Goal: Transaction & Acquisition: Purchase product/service

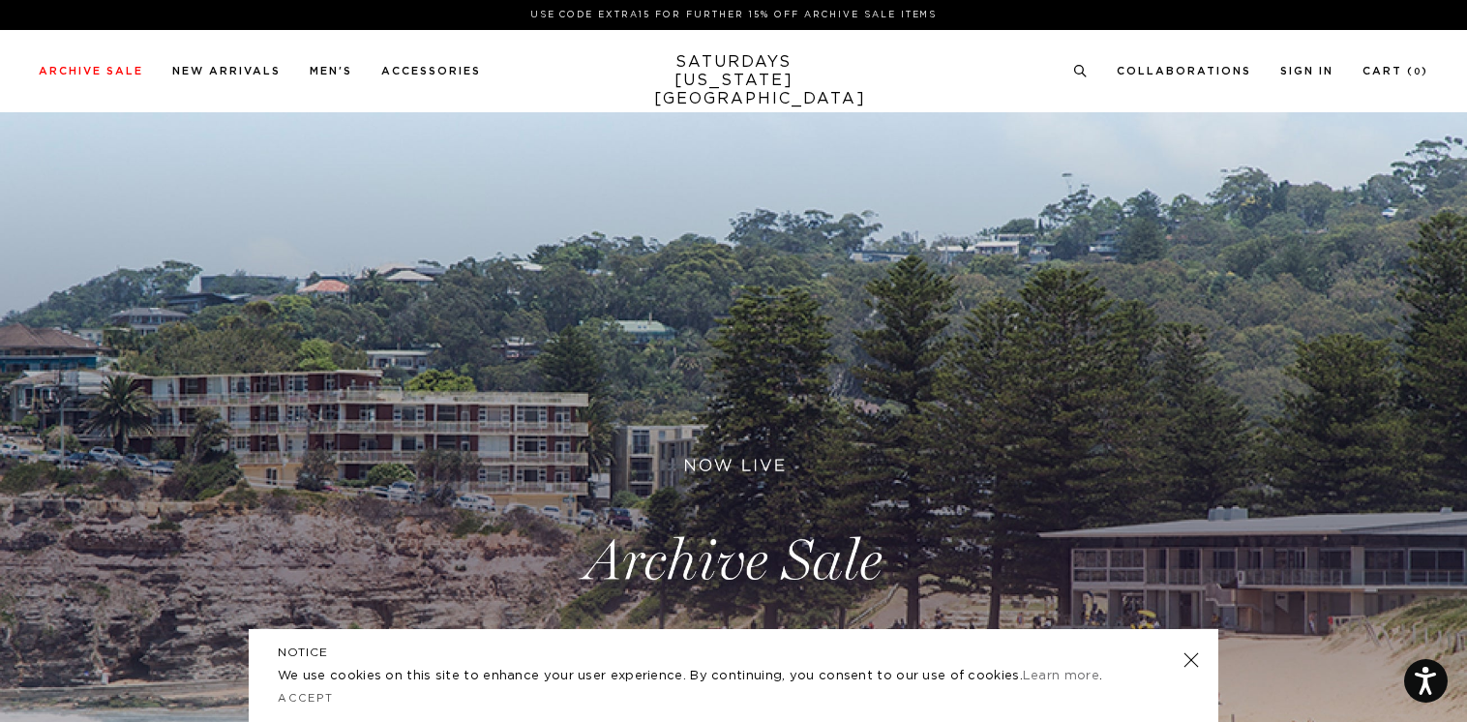
click at [1192, 668] on link at bounding box center [1191, 659] width 27 height 27
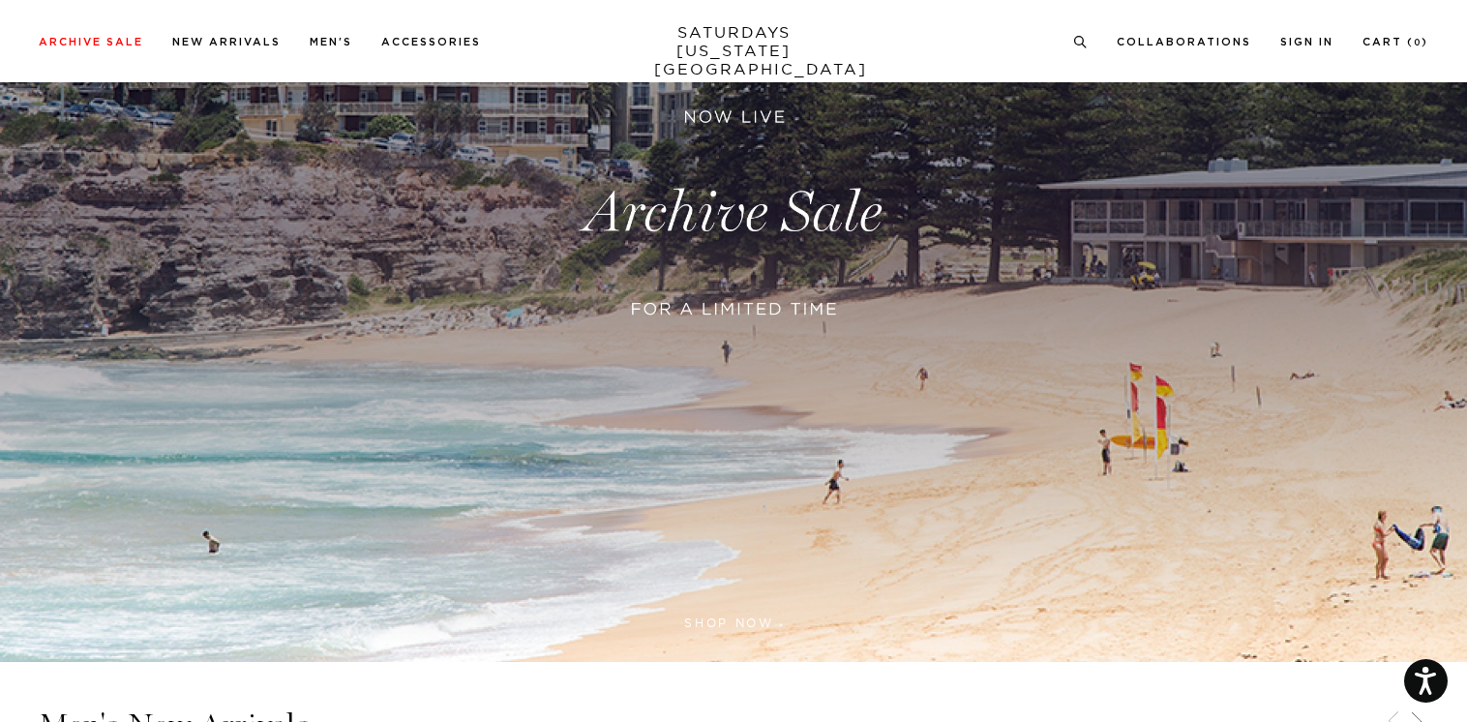
scroll to position [334, 0]
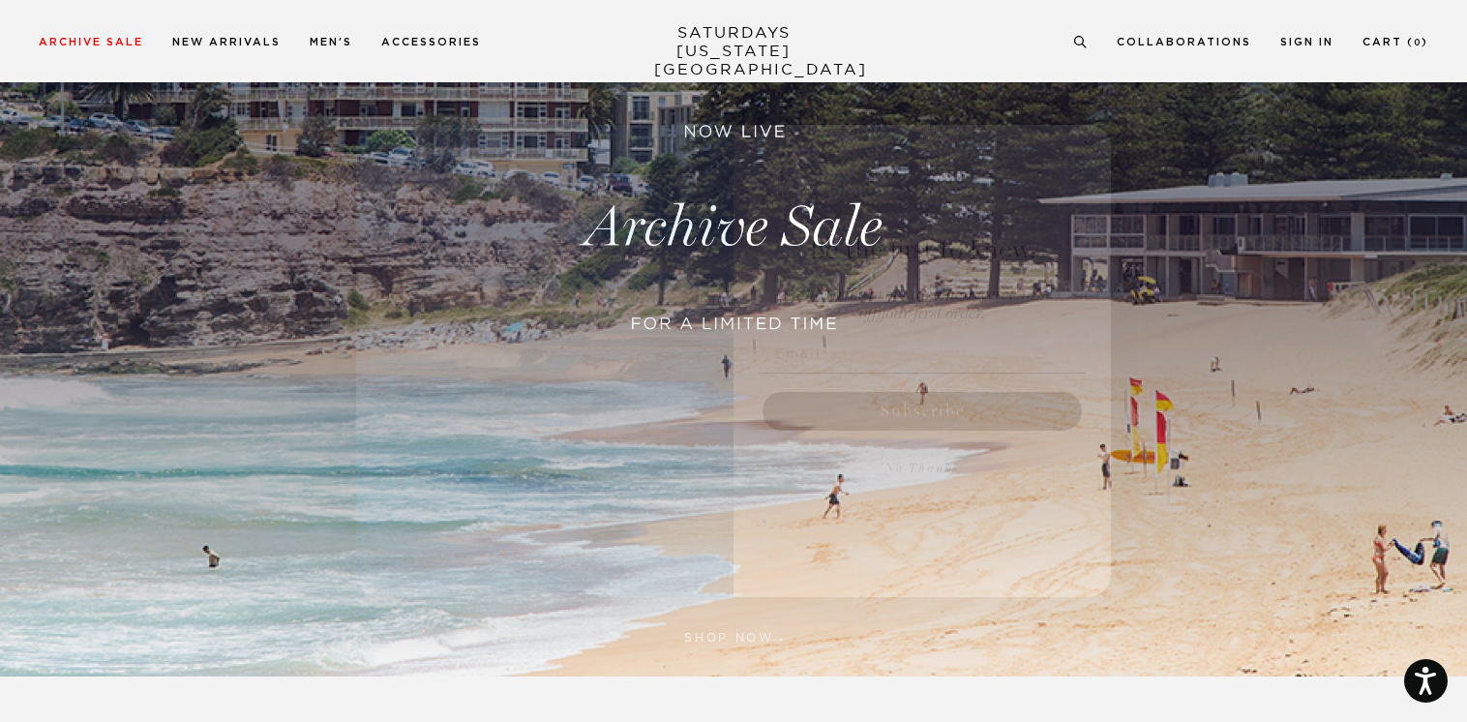
click at [1094, 148] on circle "Close dialog" at bounding box center [1090, 146] width 22 height 22
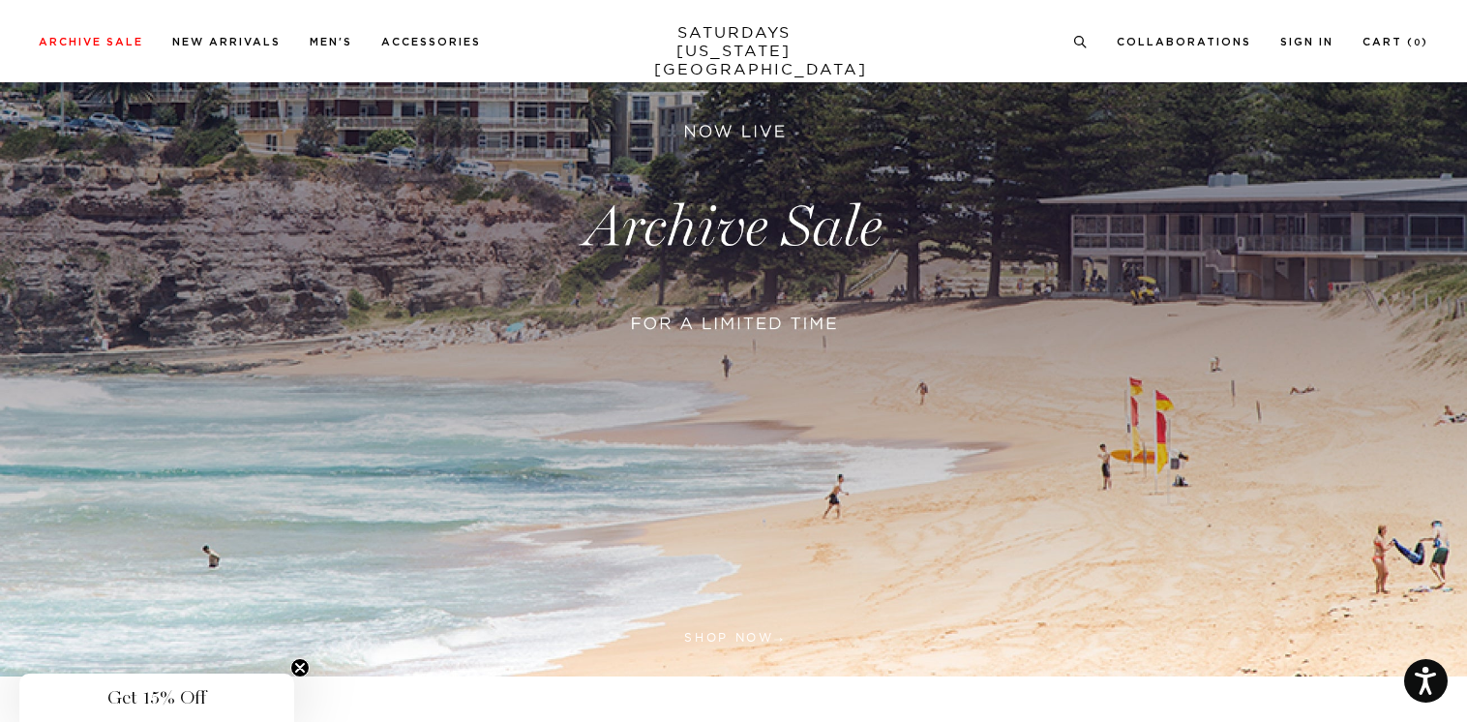
click at [774, 315] on link at bounding box center [733, 227] width 1467 height 898
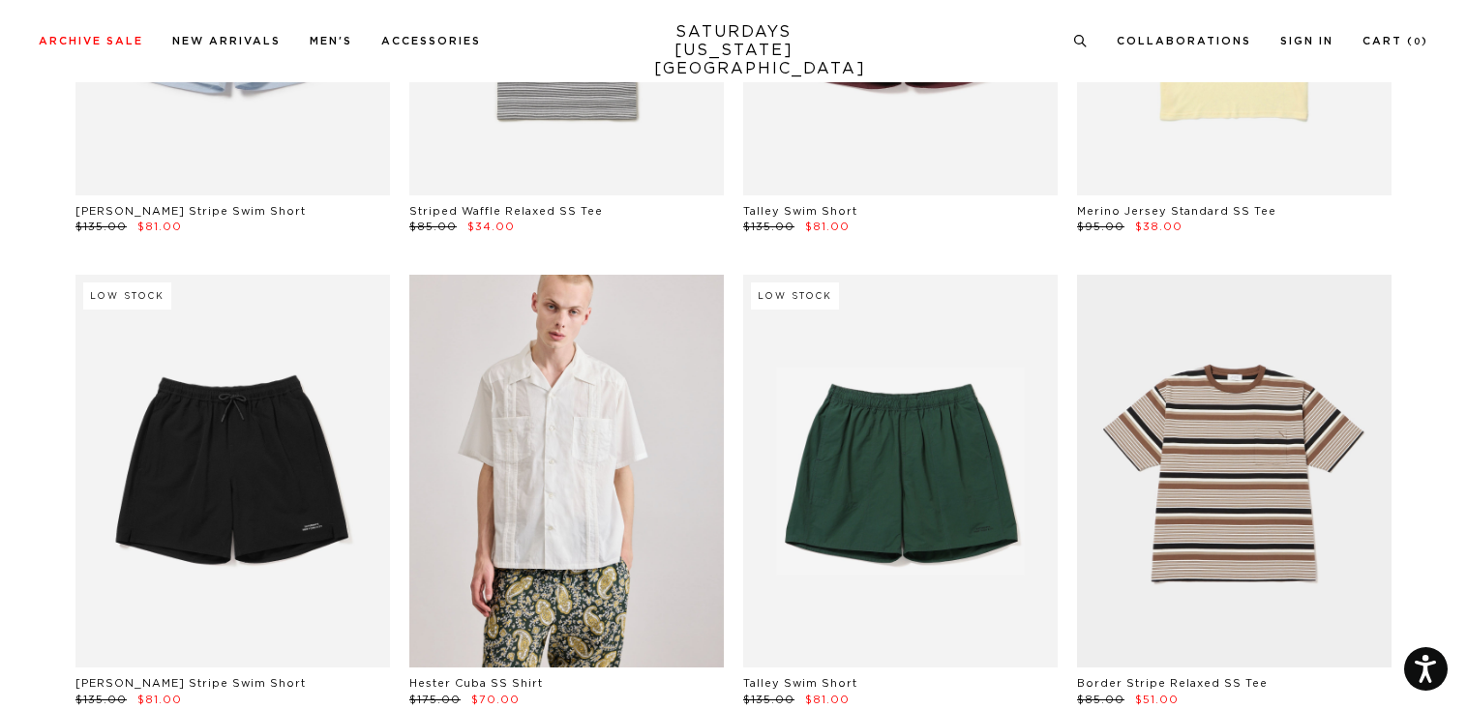
scroll to position [3184, 0]
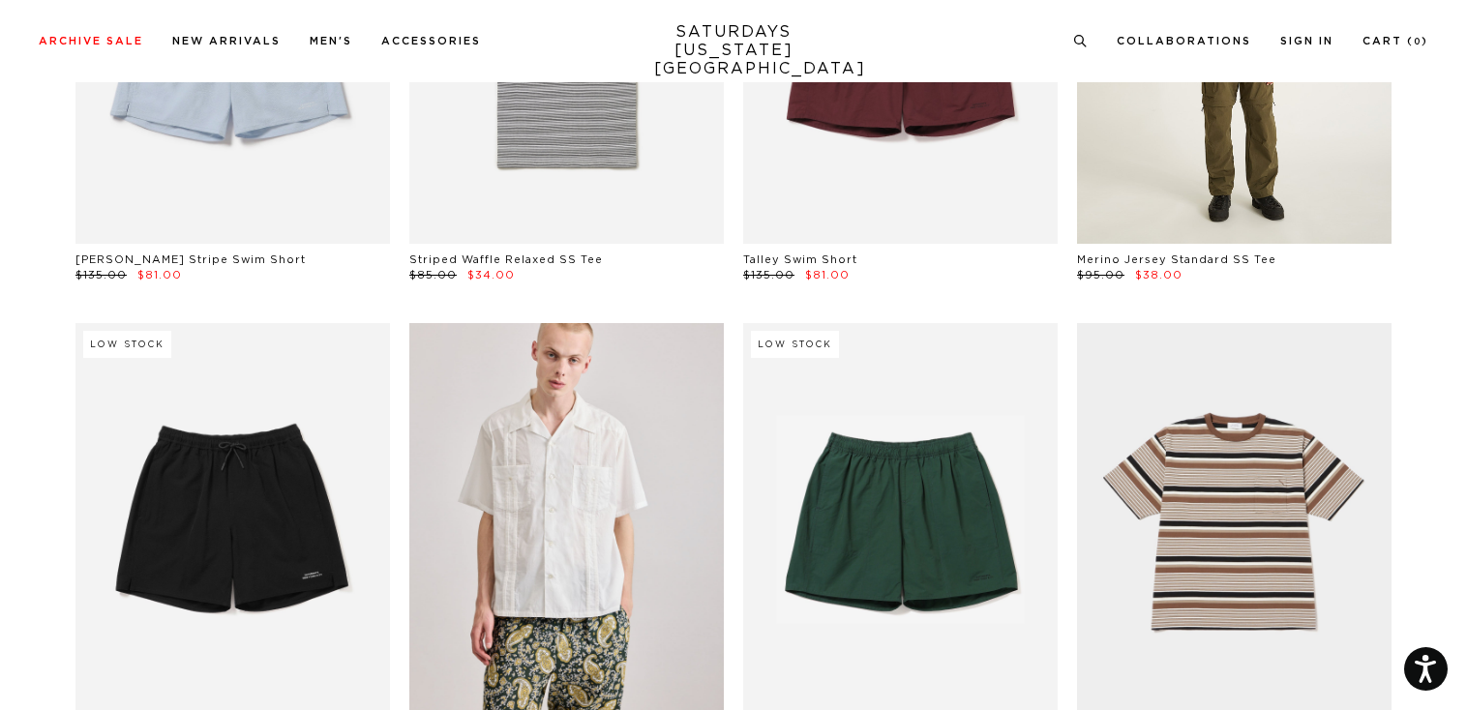
click at [1232, 142] on link at bounding box center [1234, 47] width 314 height 393
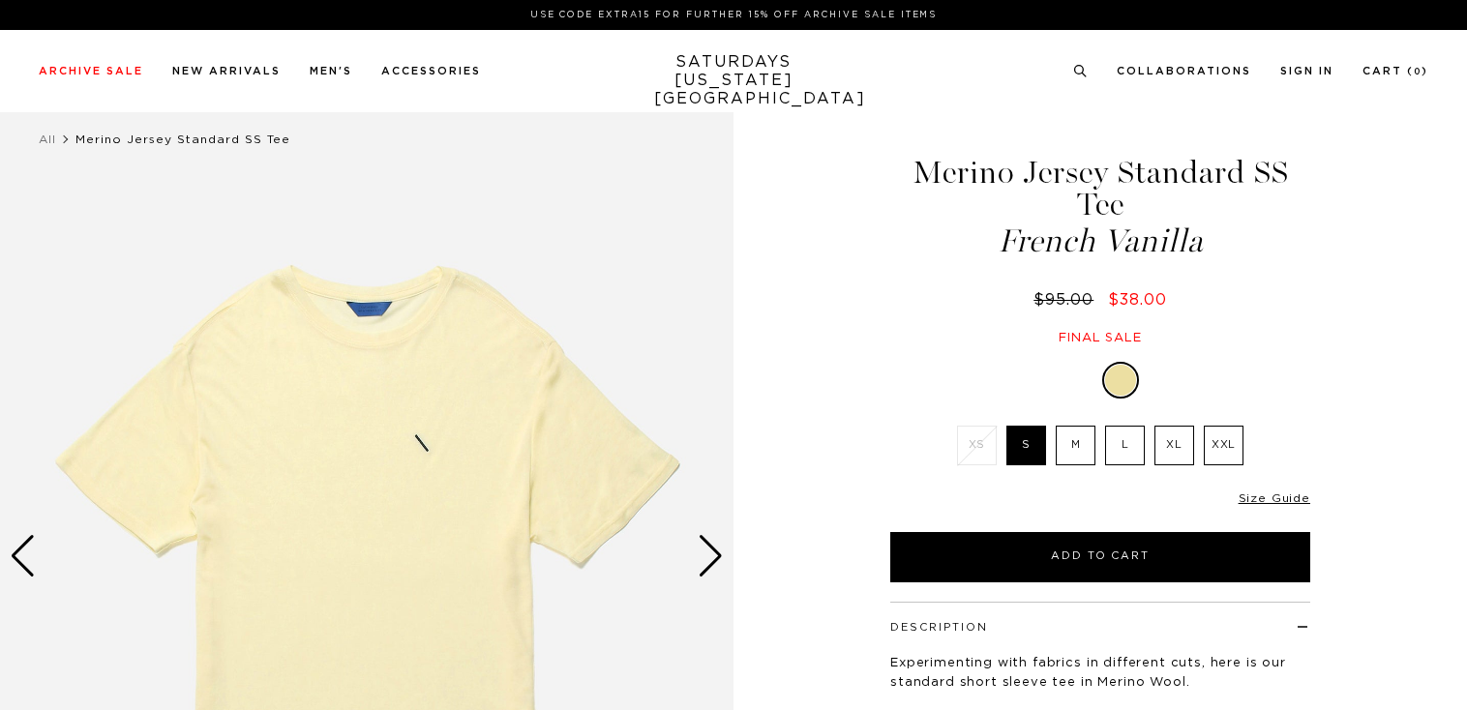
select select "recent"
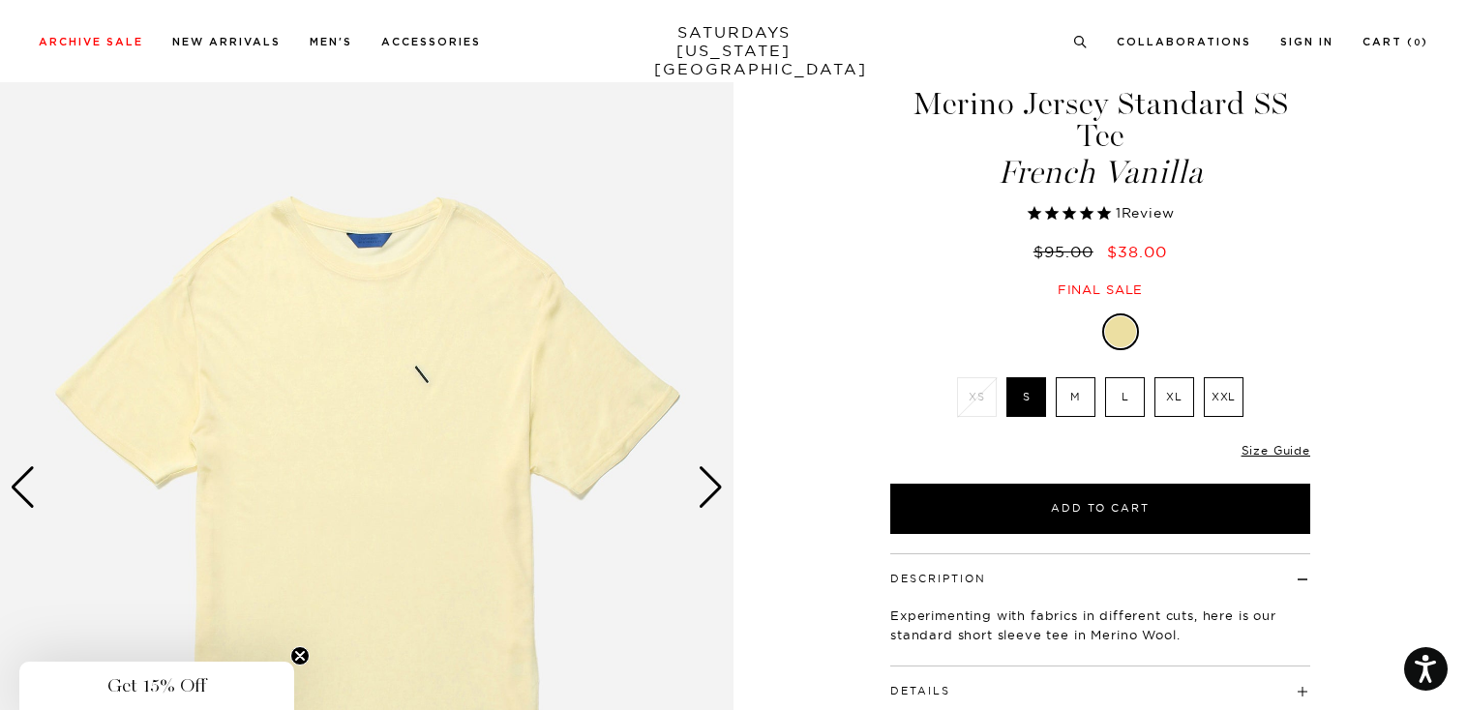
scroll to position [63, 0]
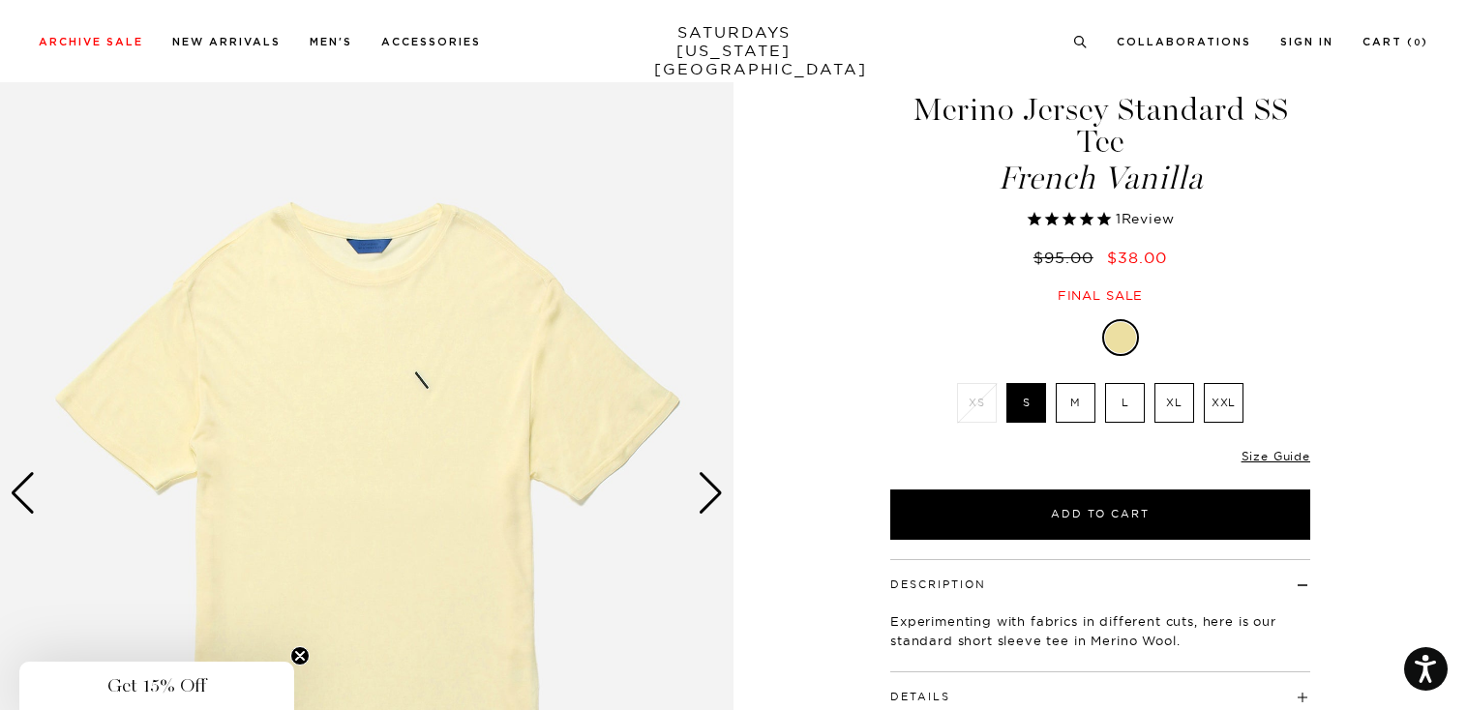
click at [718, 493] on div "Next slide" at bounding box center [711, 493] width 26 height 43
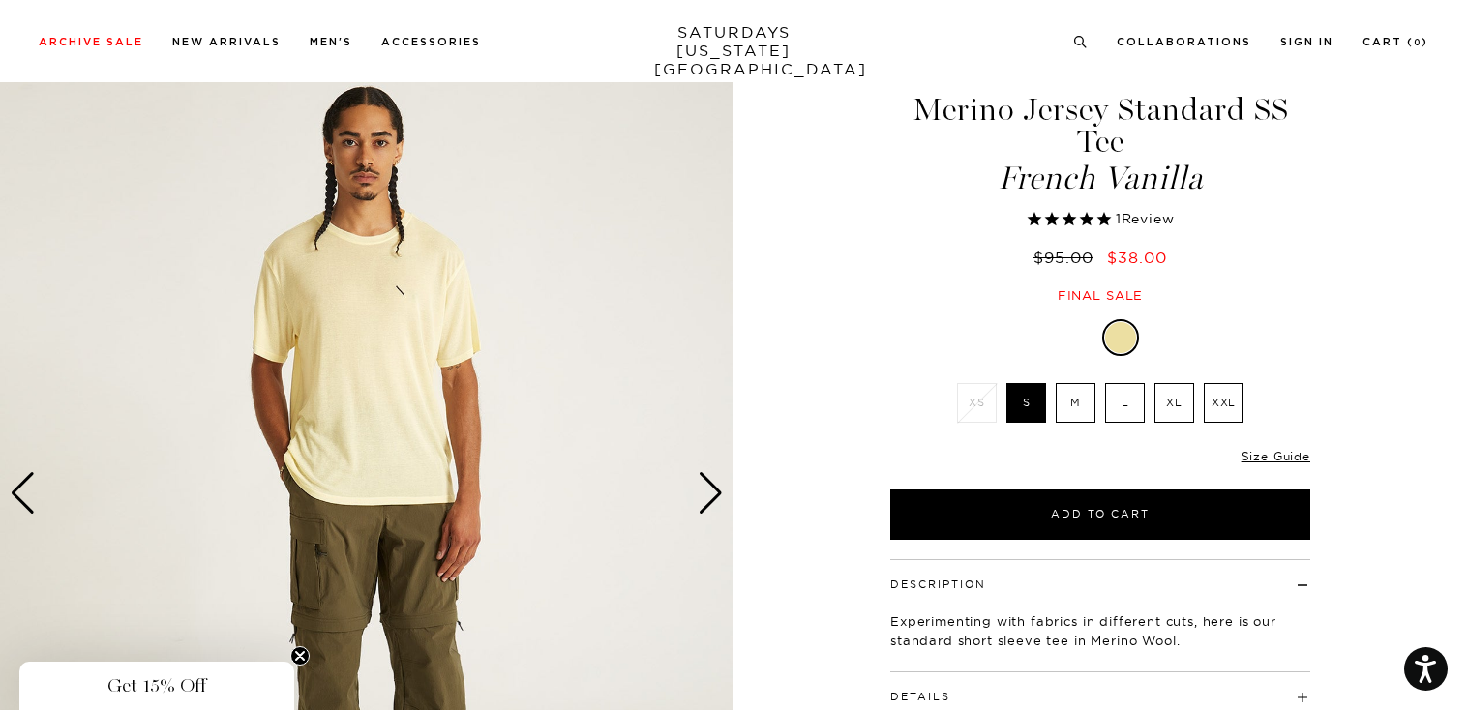
click at [718, 493] on div "Next slide" at bounding box center [711, 493] width 26 height 43
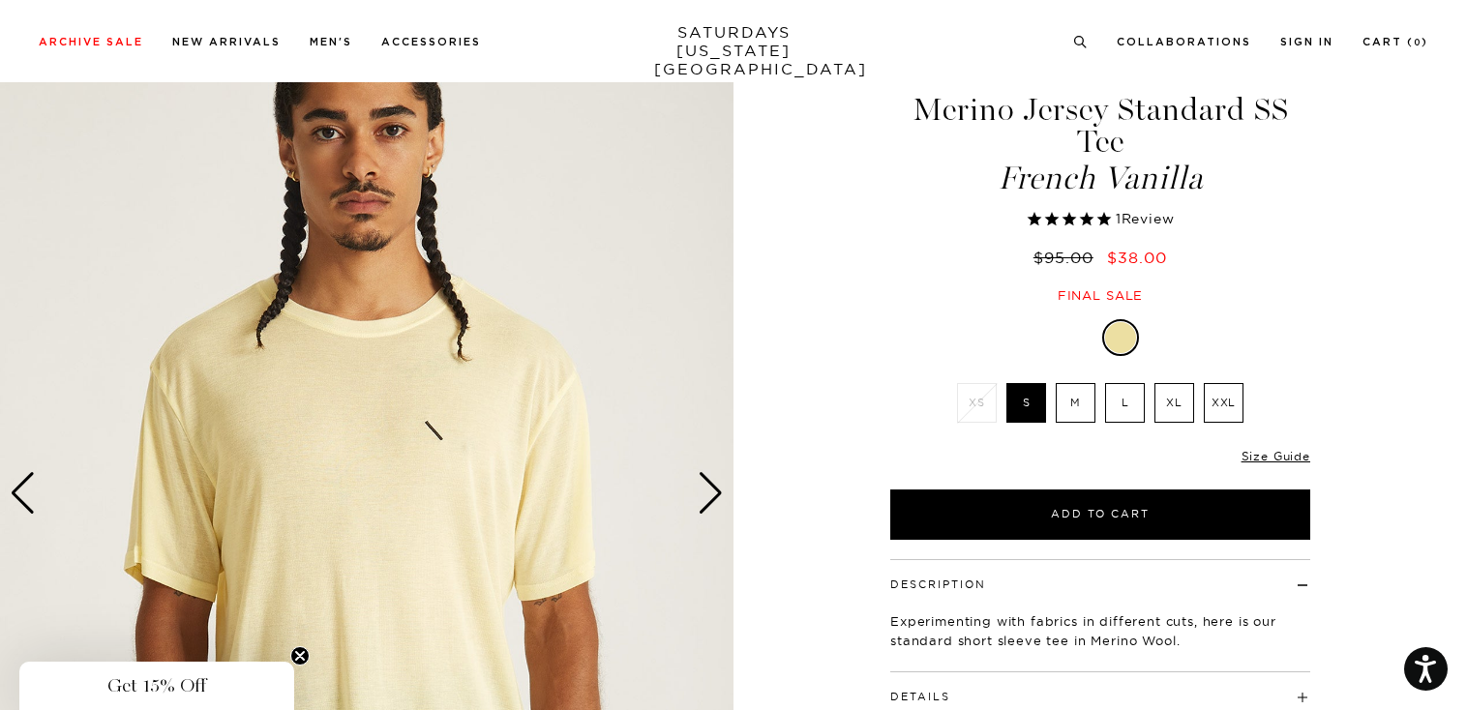
click at [718, 493] on div "Next slide" at bounding box center [711, 493] width 26 height 43
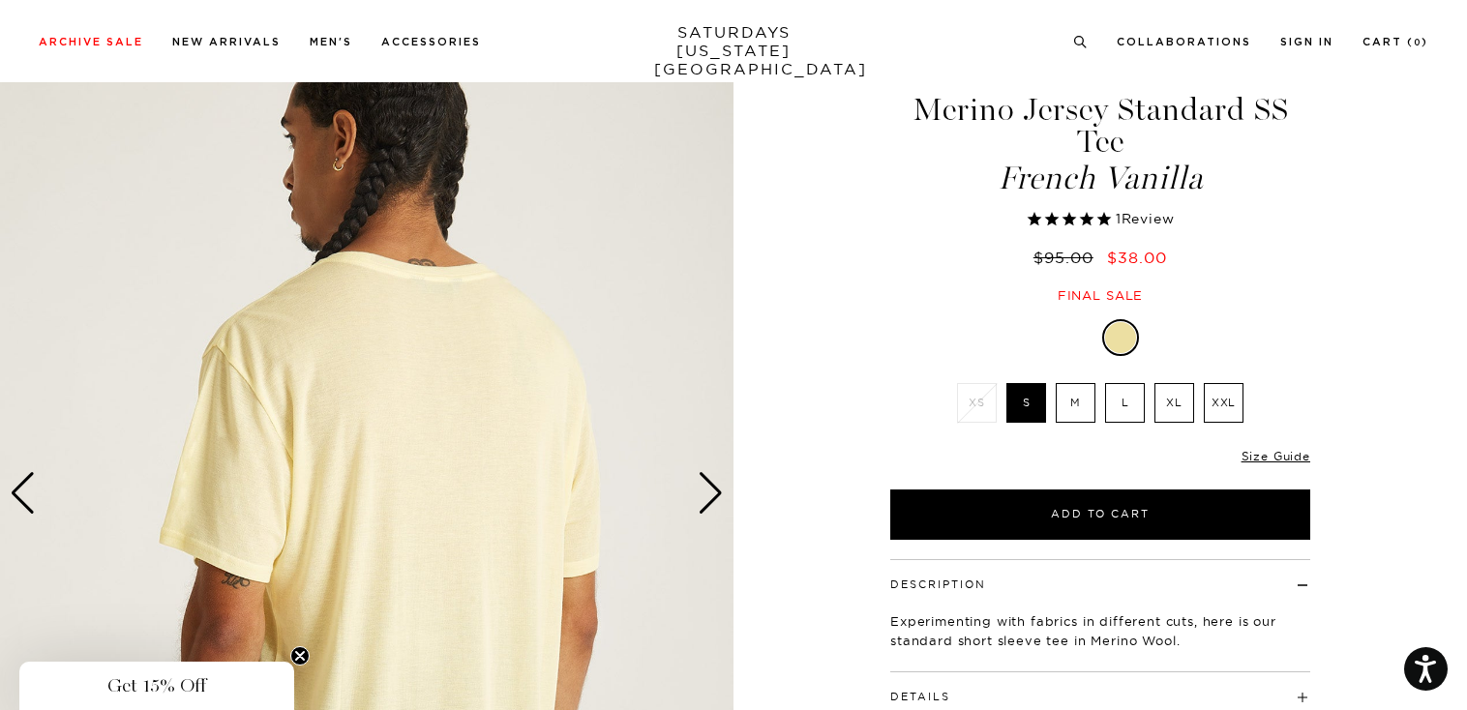
click at [718, 493] on div "Next slide" at bounding box center [711, 493] width 26 height 43
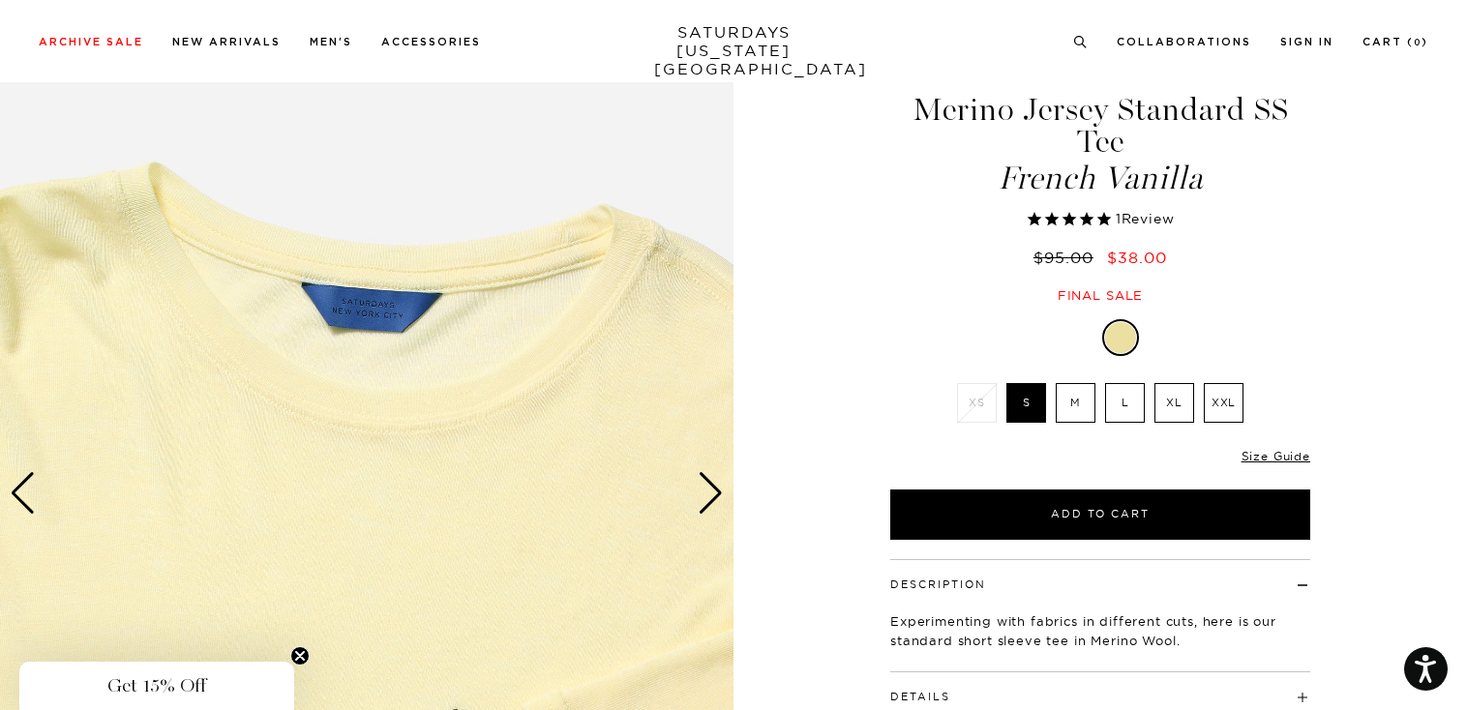
click at [718, 493] on div "Next slide" at bounding box center [711, 493] width 26 height 43
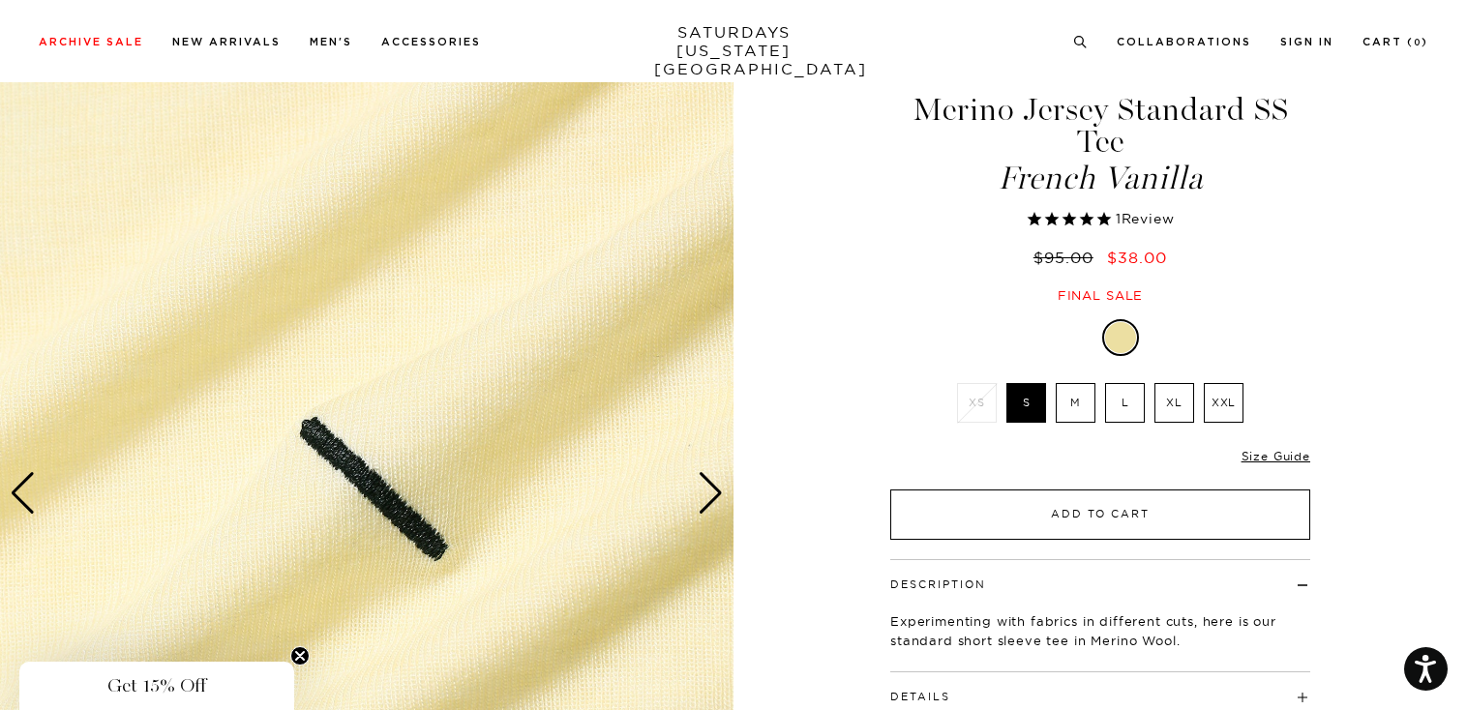
click at [1057, 516] on button "Add to Cart" at bounding box center [1100, 515] width 420 height 50
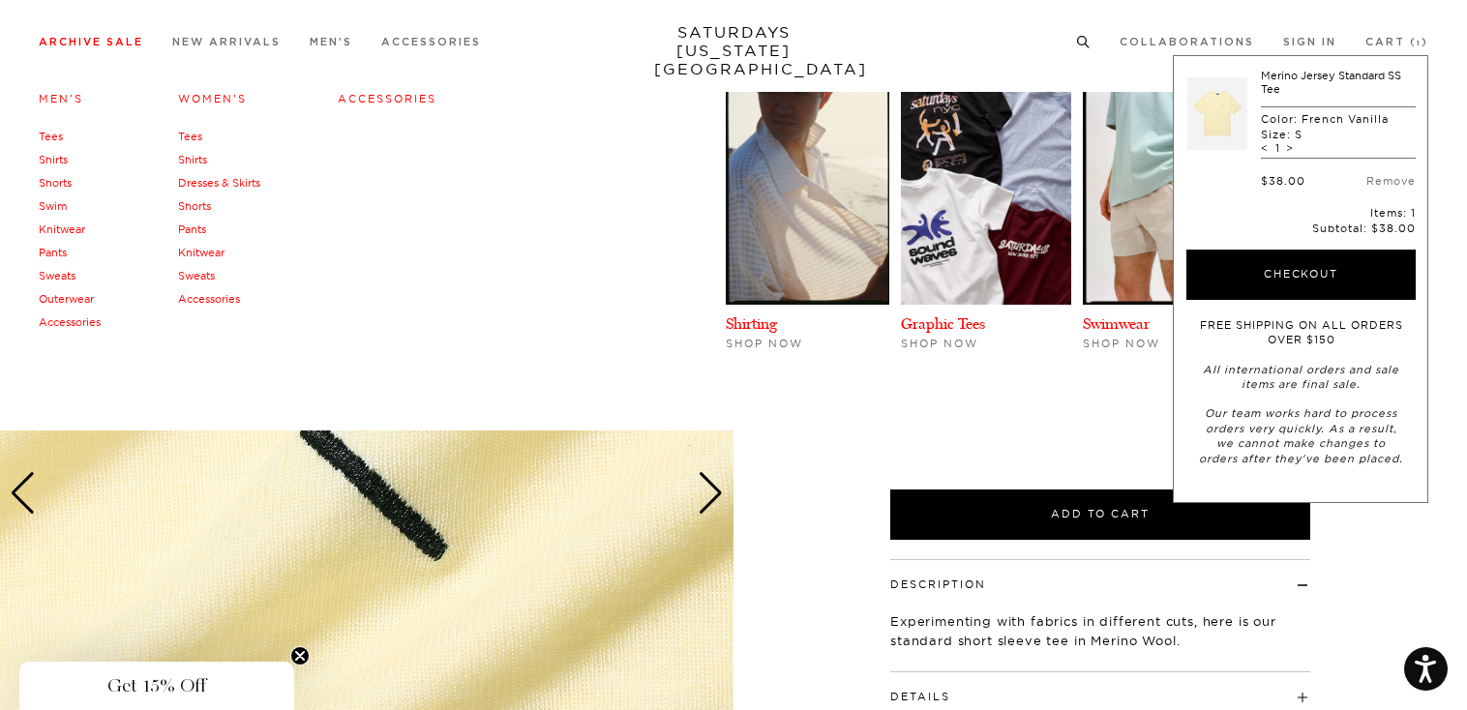
click at [107, 42] on link "Archive Sale" at bounding box center [91, 42] width 105 height 11
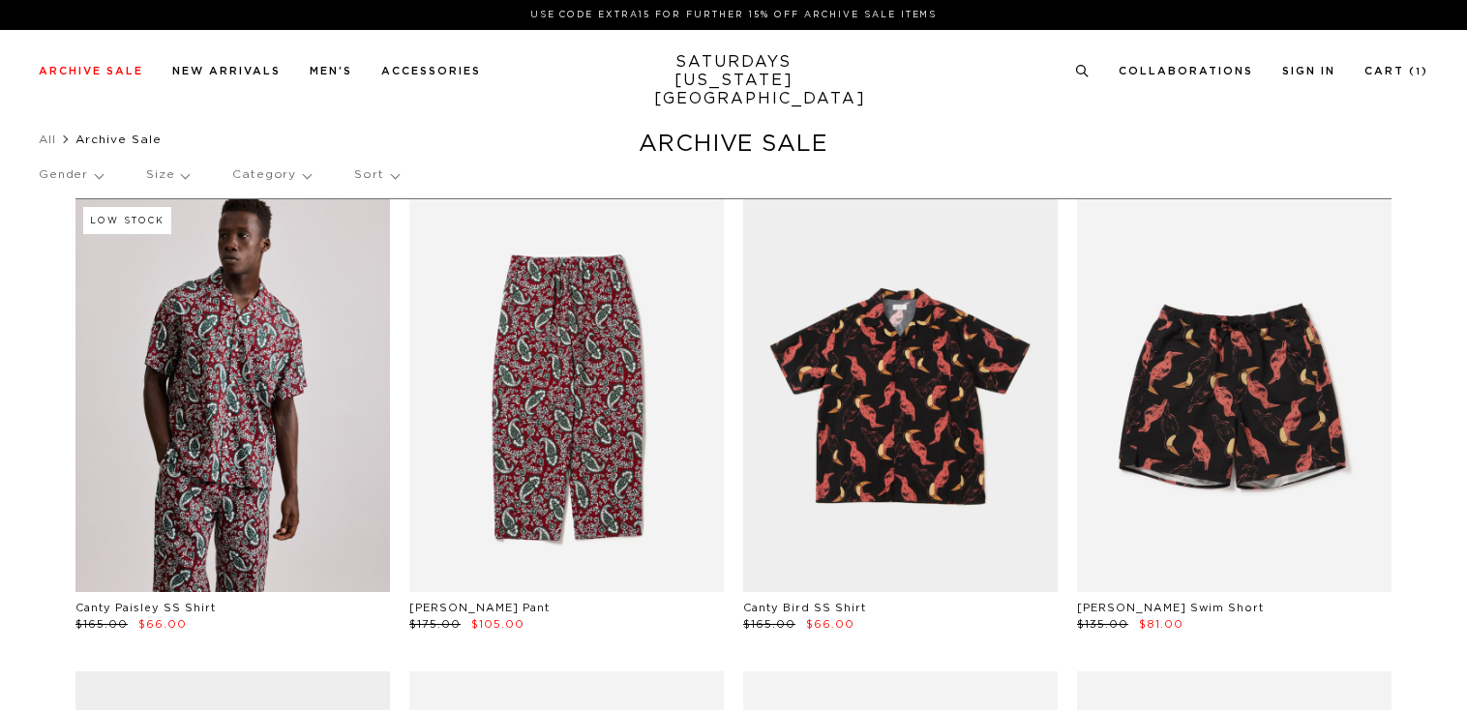
click at [97, 172] on p "Gender" at bounding box center [71, 175] width 64 height 45
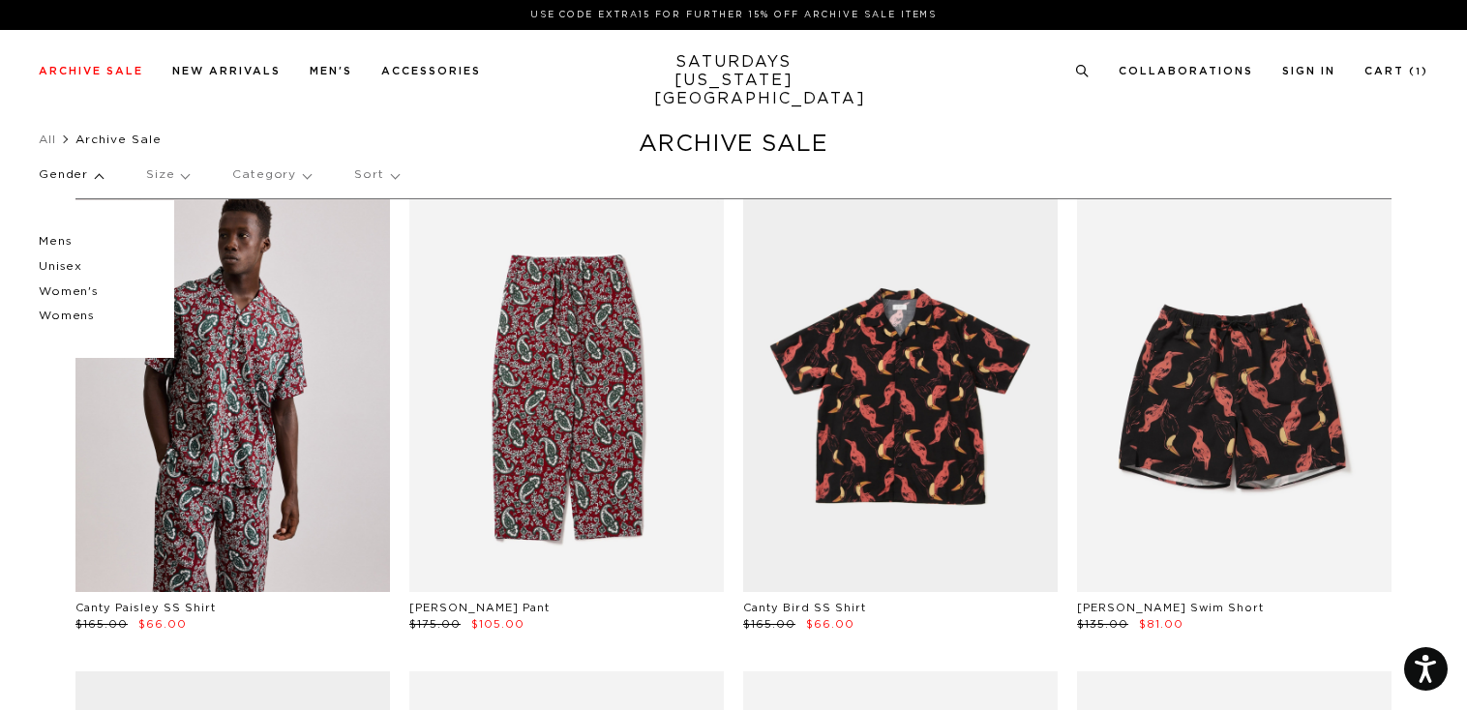
click at [64, 238] on p "Mens" at bounding box center [97, 241] width 116 height 25
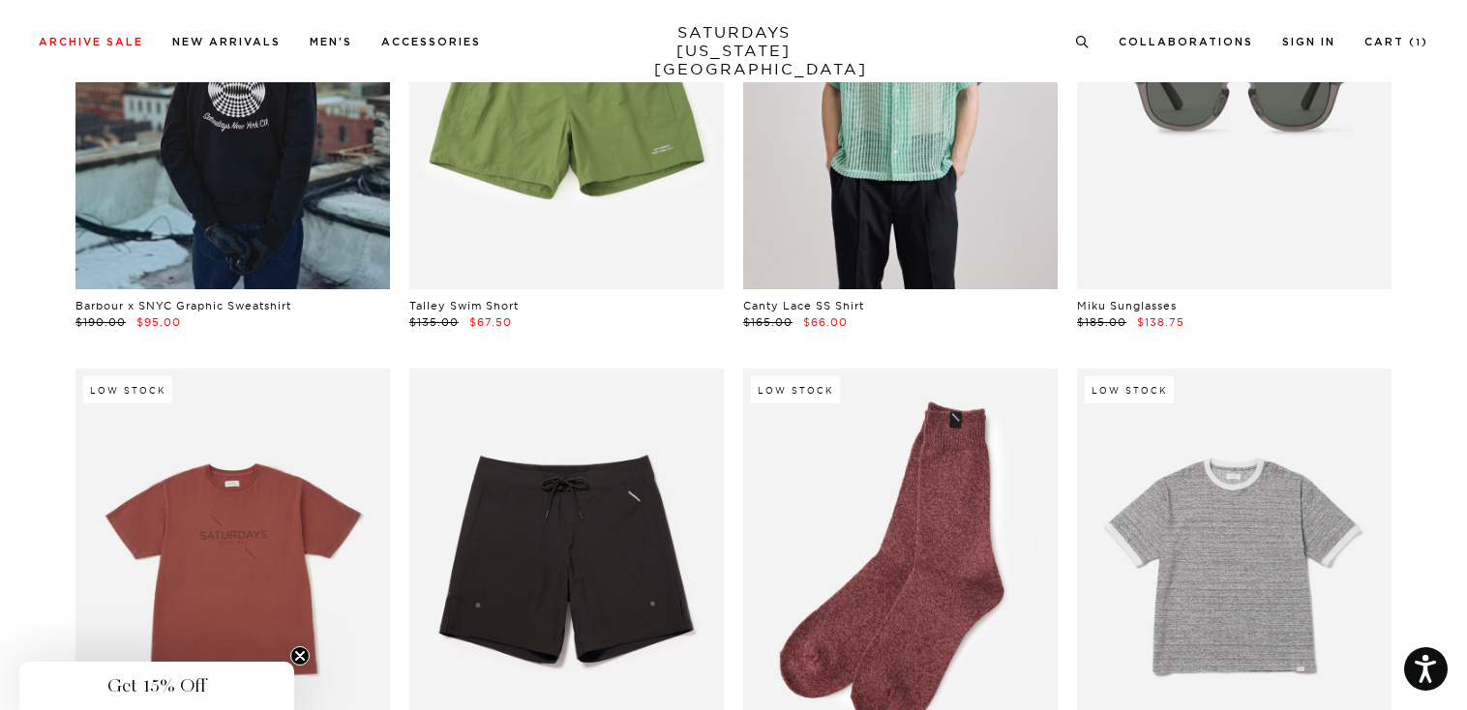
scroll to position [13700, 0]
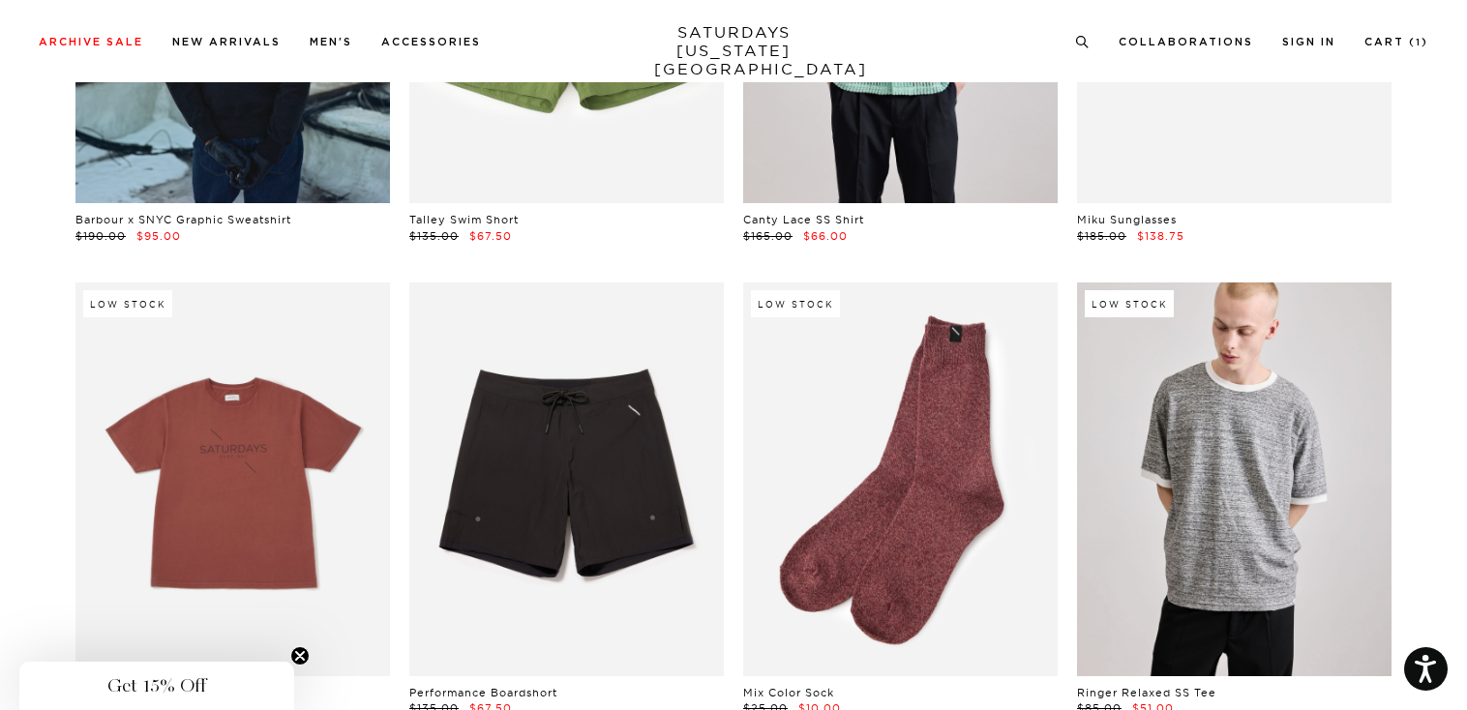
click at [1255, 477] on link at bounding box center [1234, 479] width 314 height 393
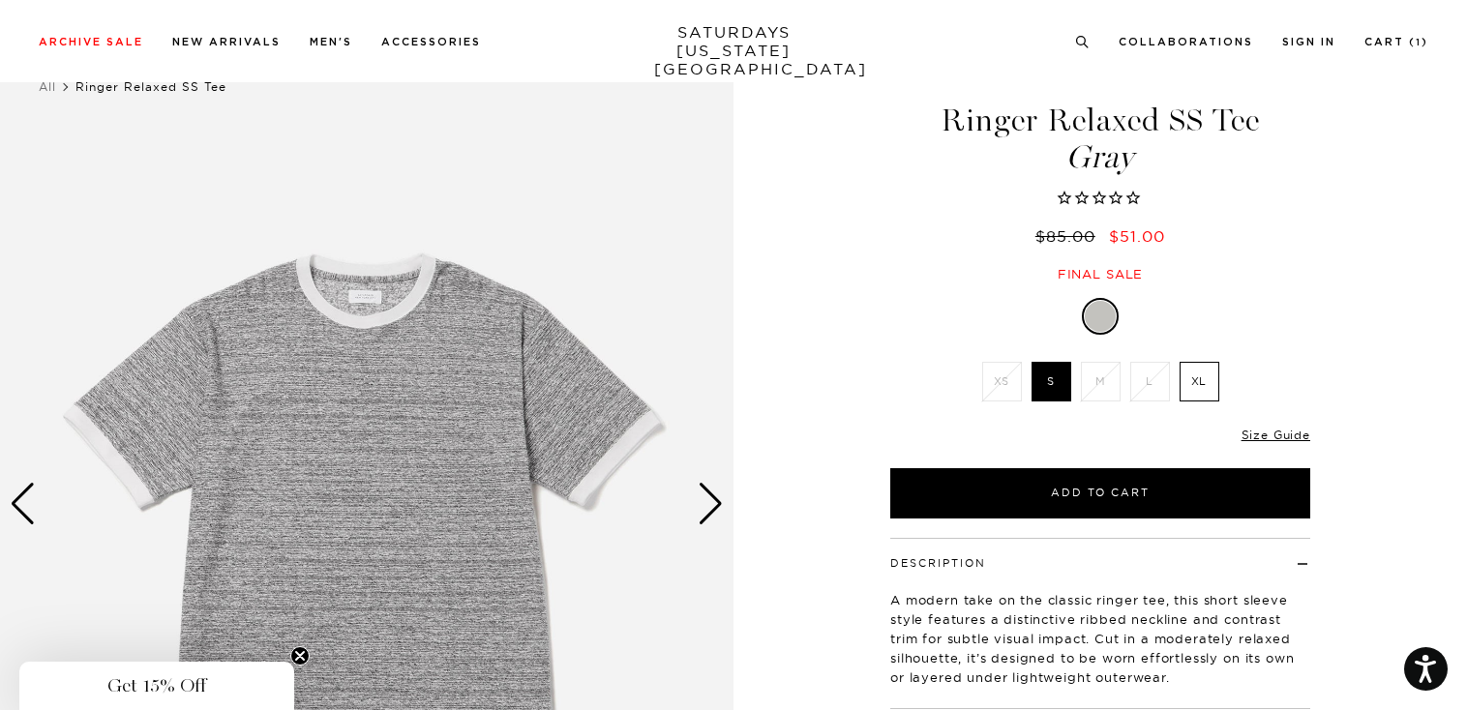
scroll to position [64, 0]
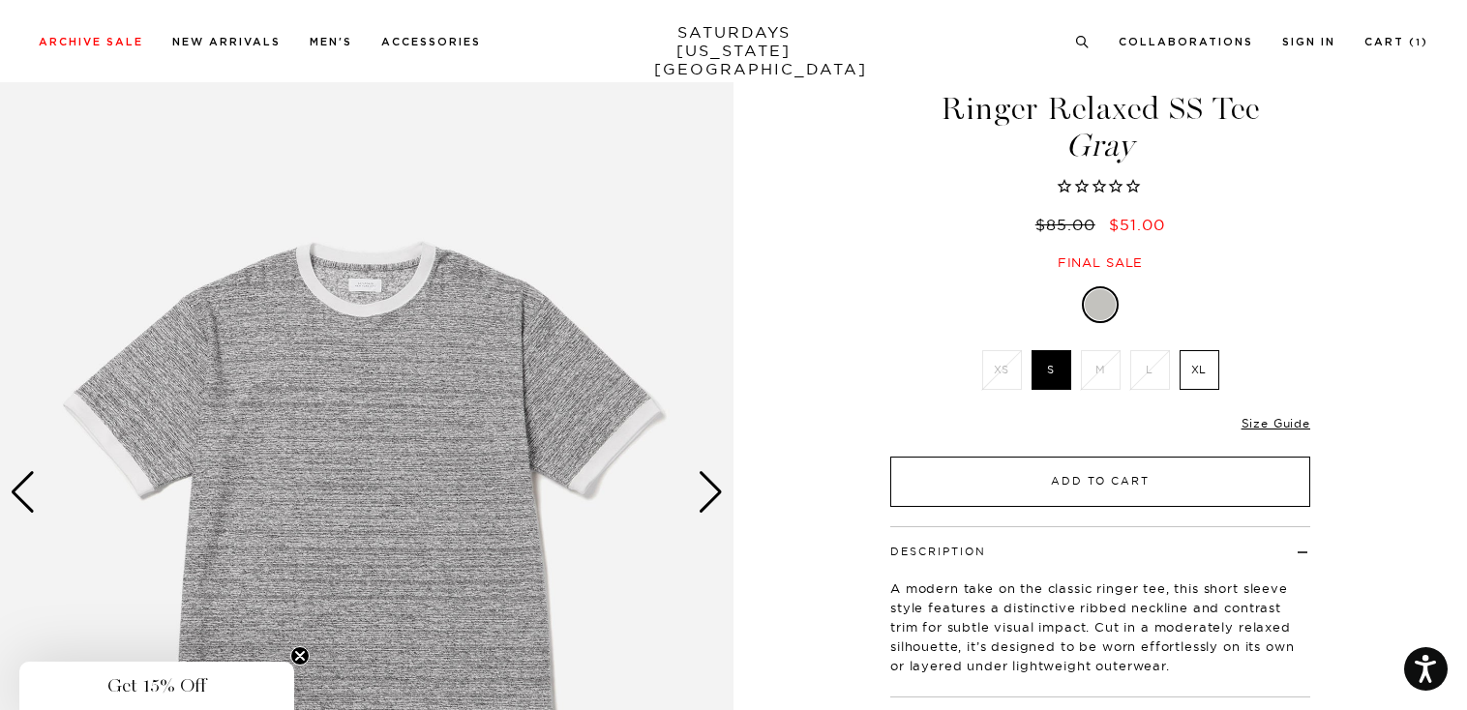
click at [1123, 478] on button "Add to Cart" at bounding box center [1100, 482] width 420 height 50
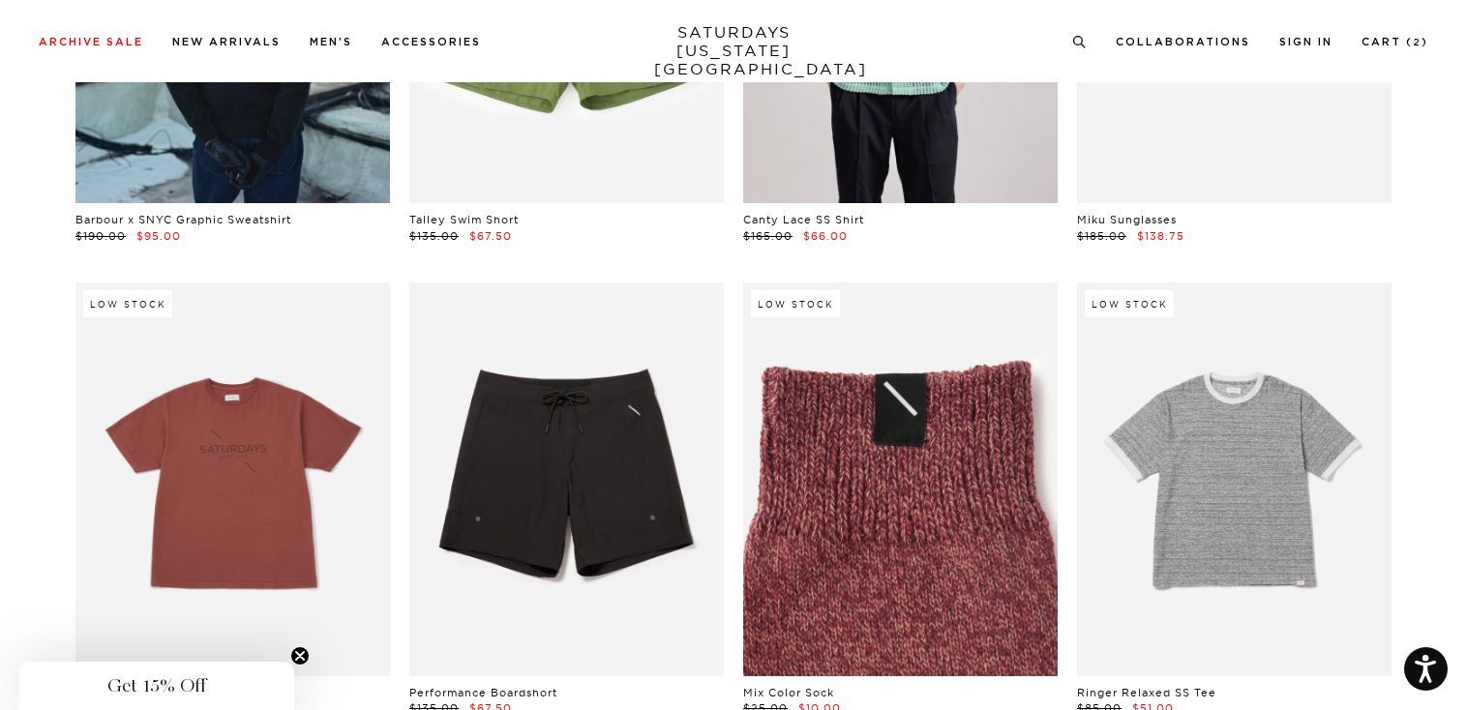
click at [964, 482] on link at bounding box center [900, 479] width 314 height 393
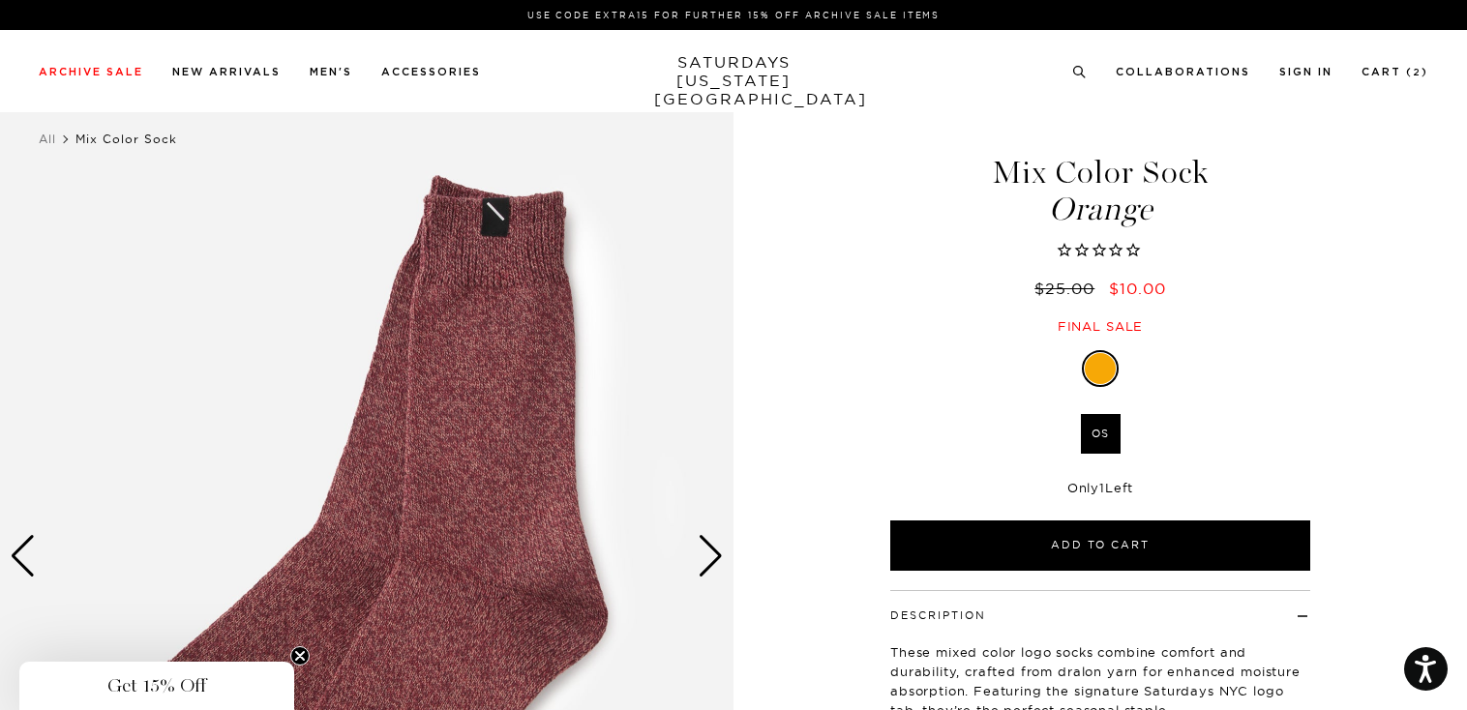
click at [715, 555] on div "Next slide" at bounding box center [711, 556] width 26 height 43
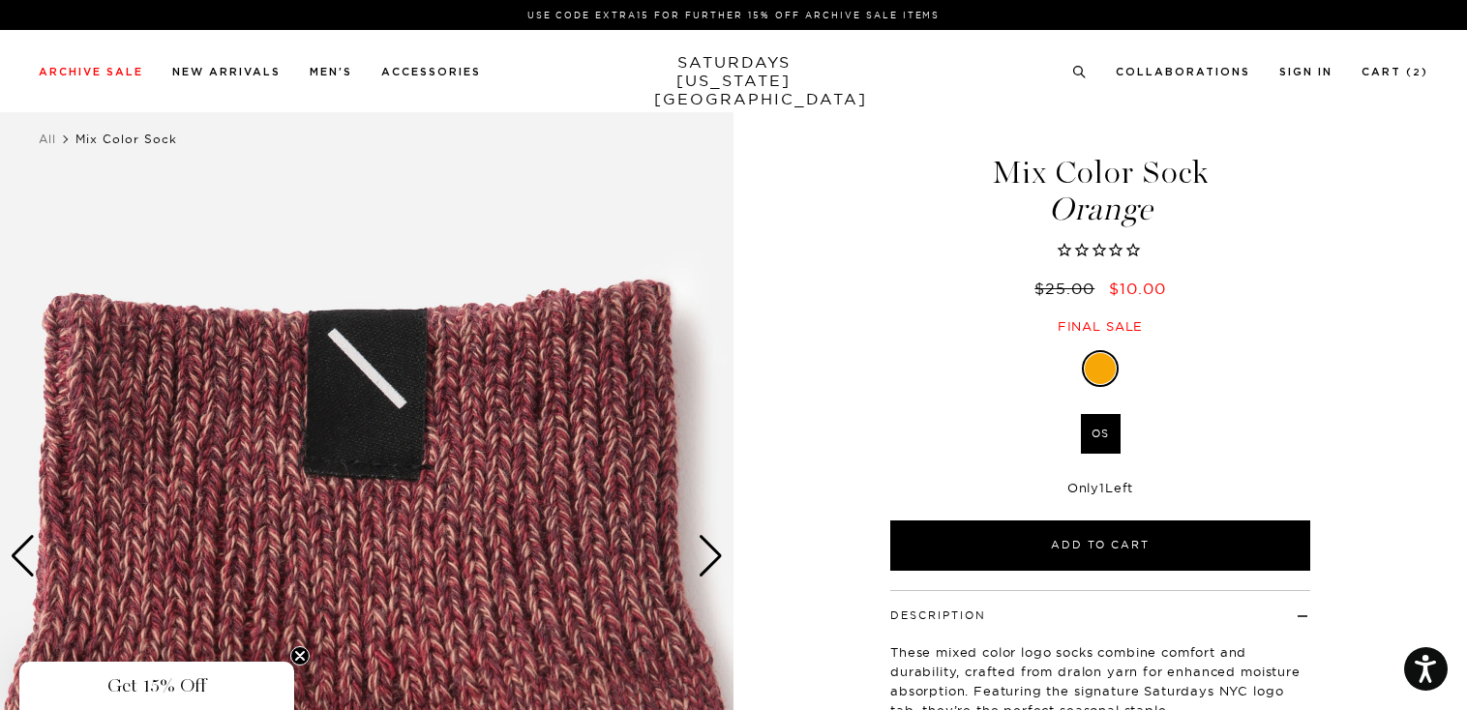
click at [715, 555] on div "Next slide" at bounding box center [711, 556] width 26 height 43
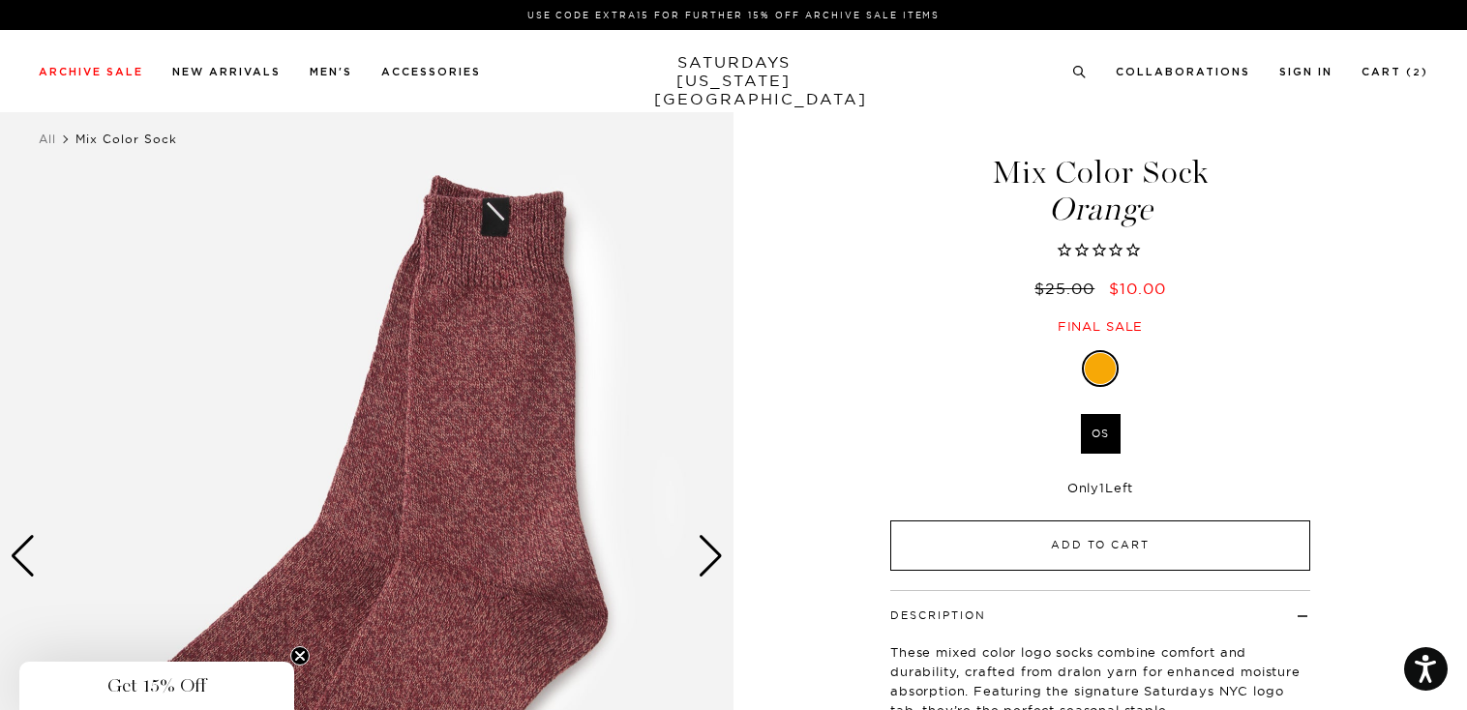
click at [1123, 543] on button "Add to Cart" at bounding box center [1100, 546] width 420 height 50
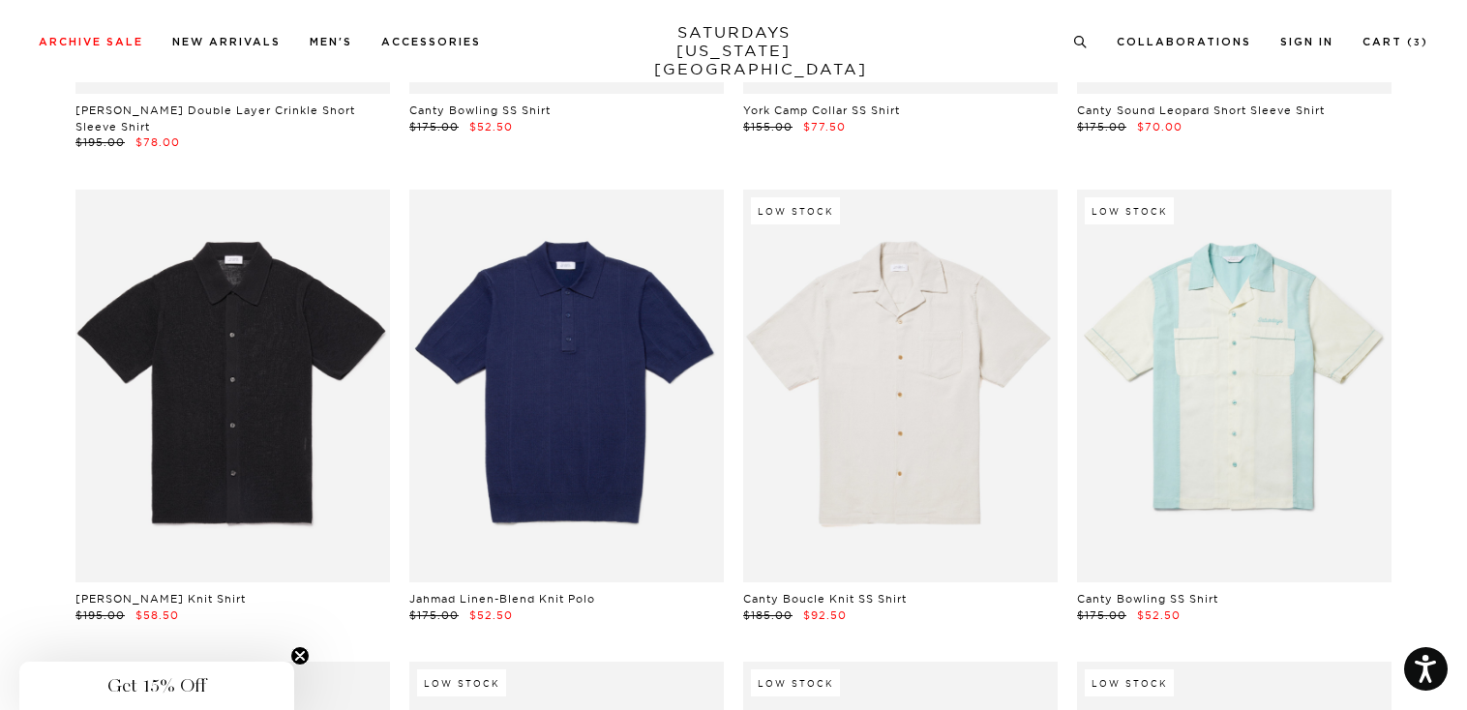
scroll to position [15785, 0]
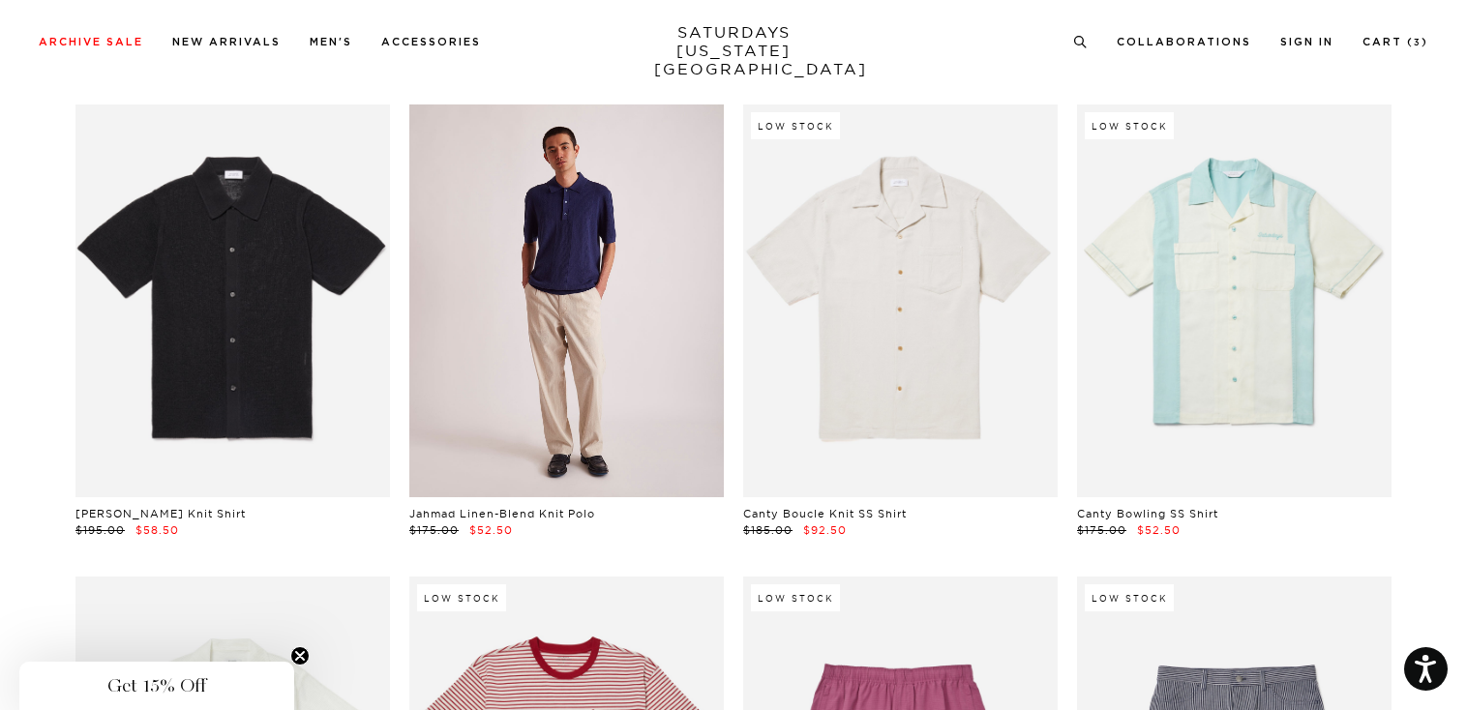
click at [581, 346] on link at bounding box center [566, 301] width 314 height 393
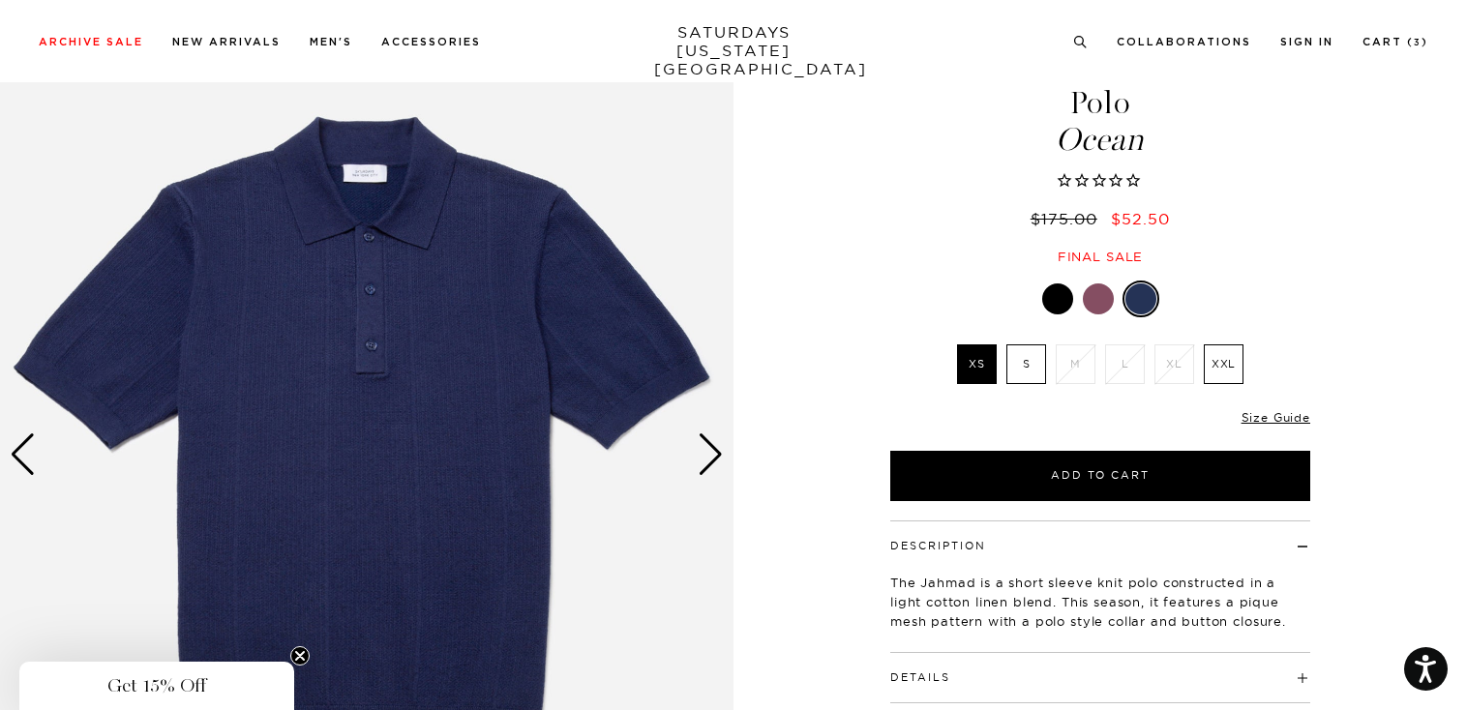
scroll to position [112, 0]
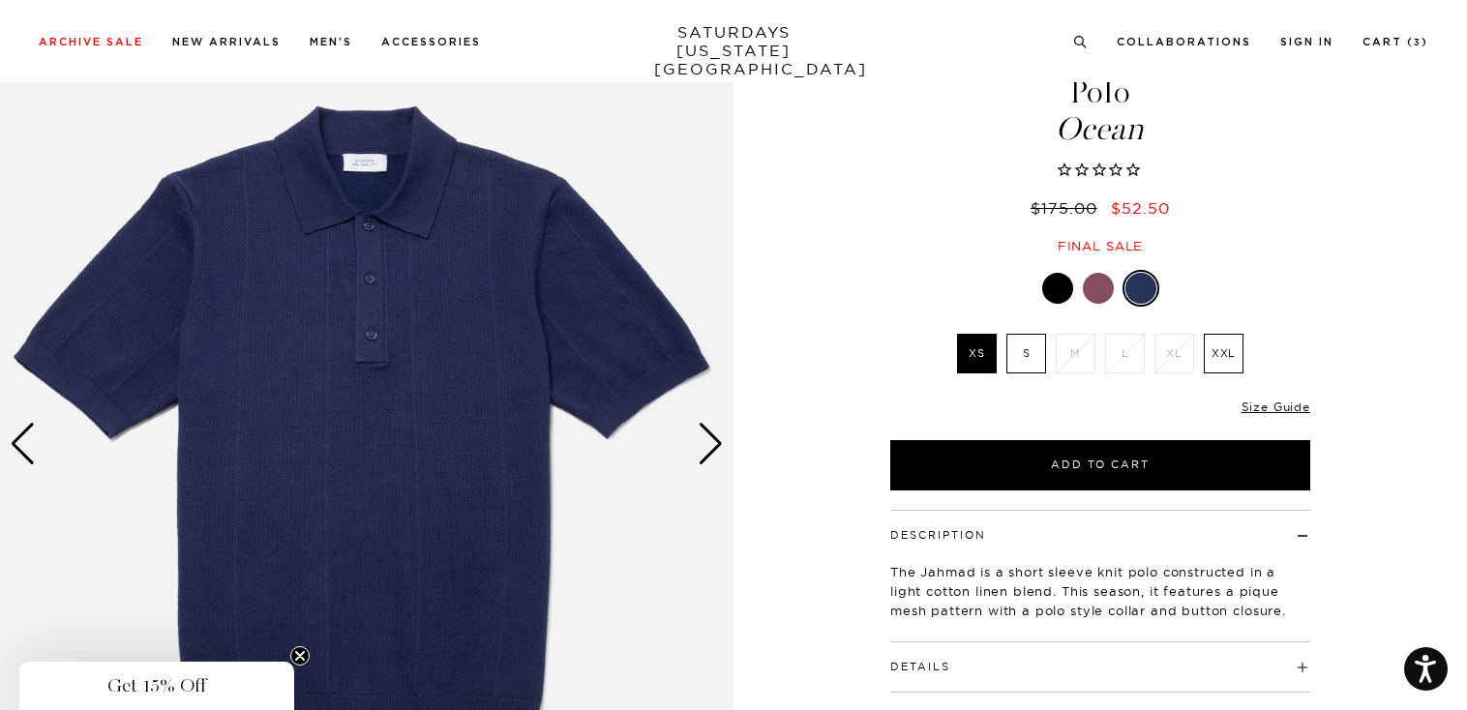
click at [717, 442] on div "Next slide" at bounding box center [711, 444] width 26 height 43
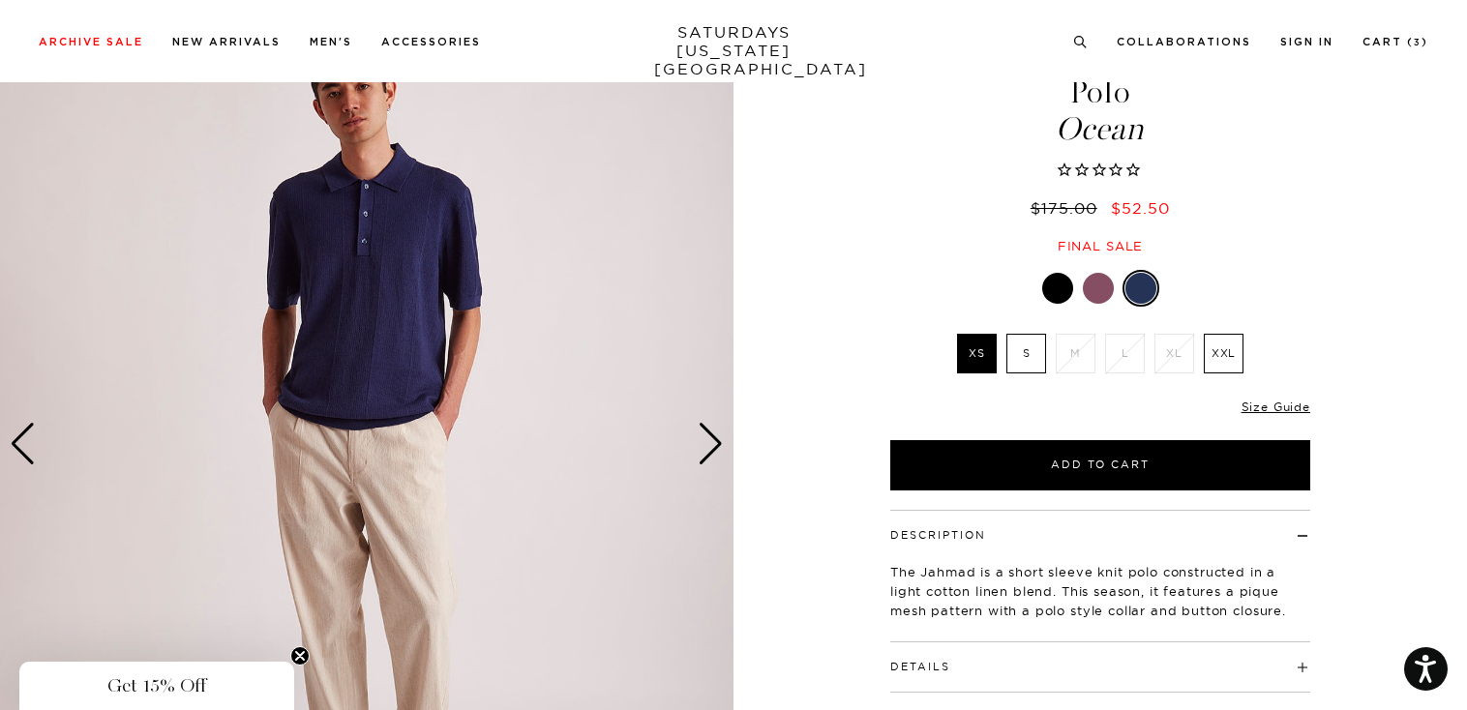
click at [717, 442] on div "Next slide" at bounding box center [711, 444] width 26 height 43
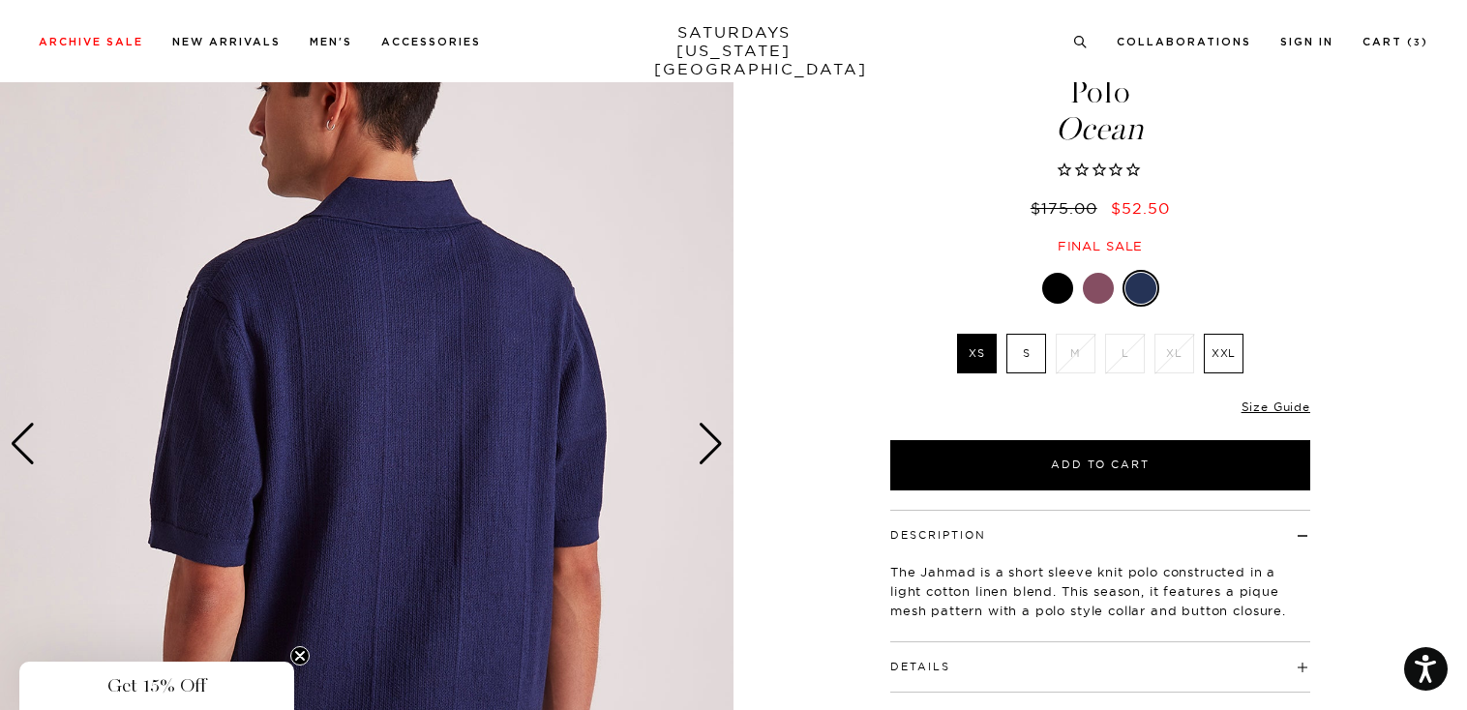
click at [717, 442] on div "Next slide" at bounding box center [711, 444] width 26 height 43
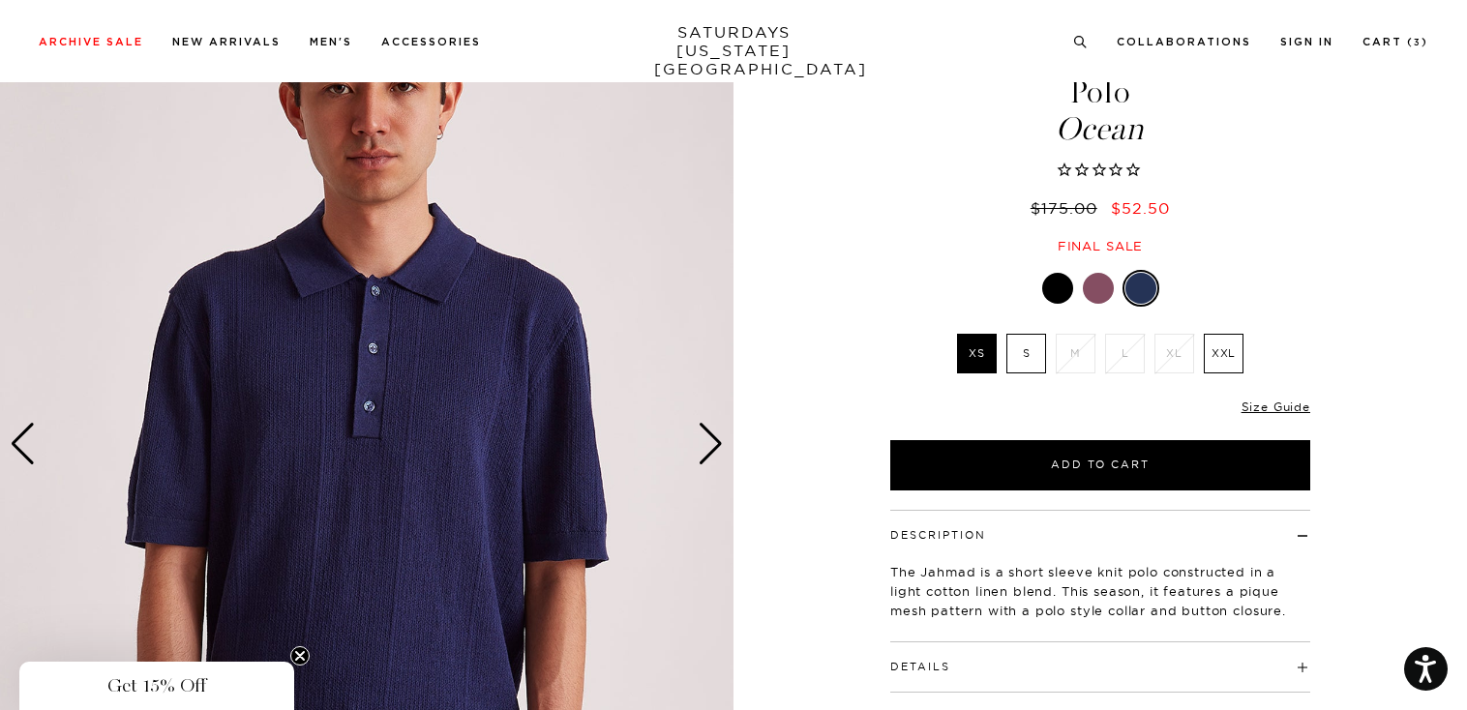
click at [717, 442] on div "Next slide" at bounding box center [711, 444] width 26 height 43
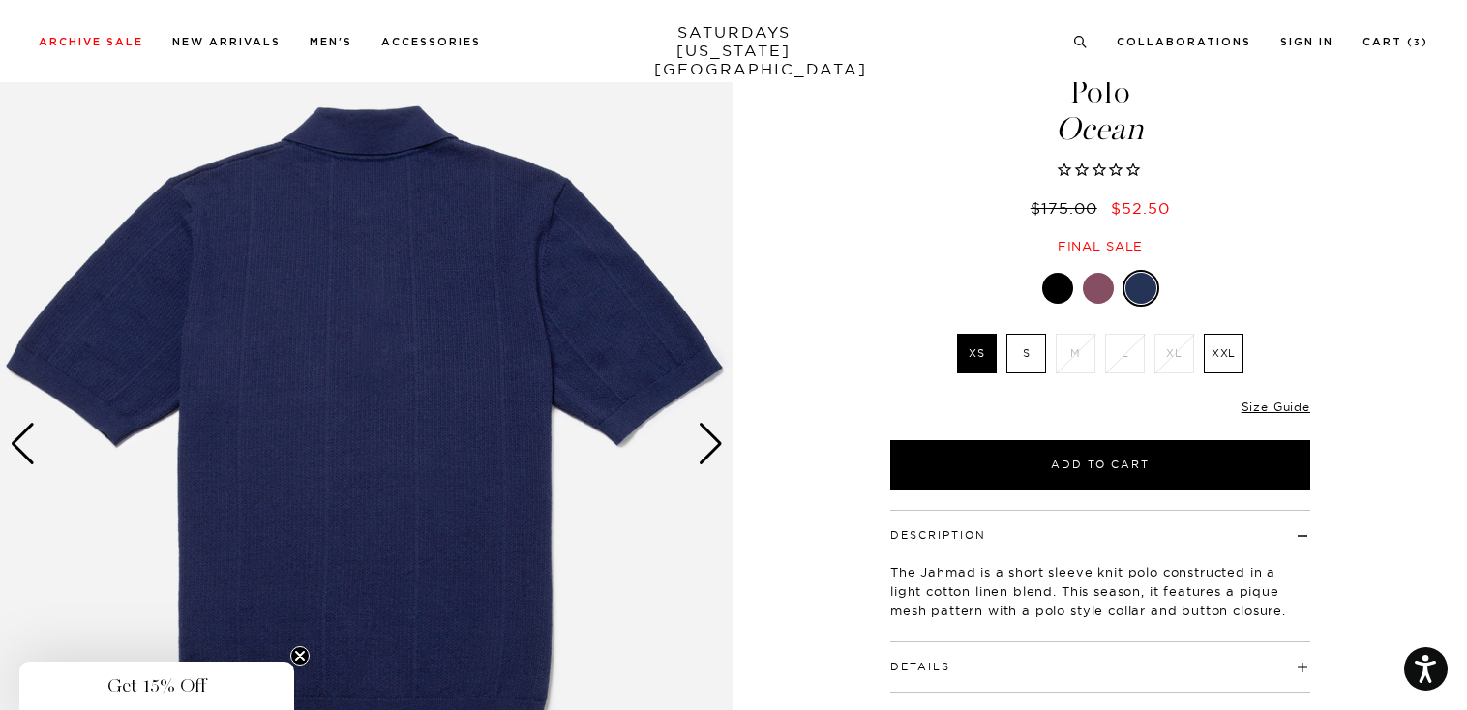
click at [717, 442] on div "Next slide" at bounding box center [711, 444] width 26 height 43
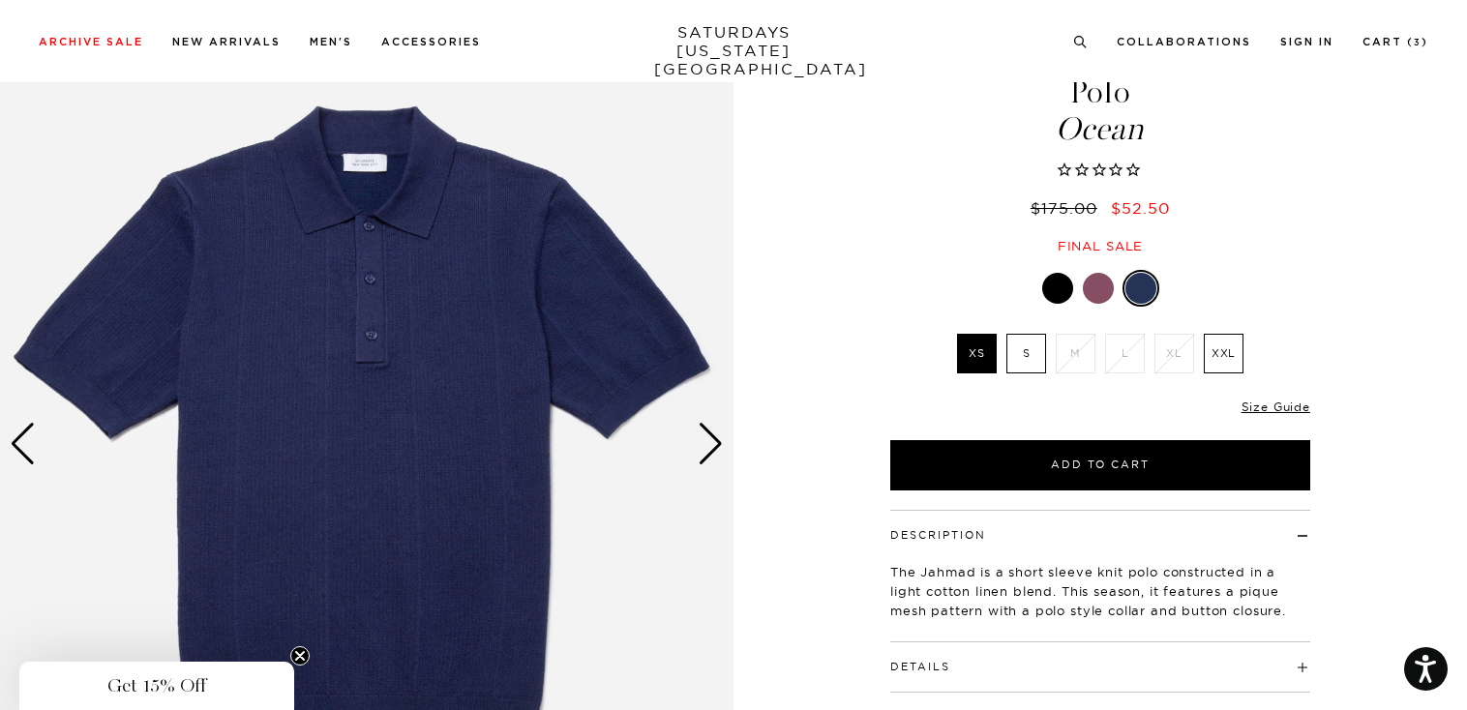
click at [717, 442] on div "Next slide" at bounding box center [711, 444] width 26 height 43
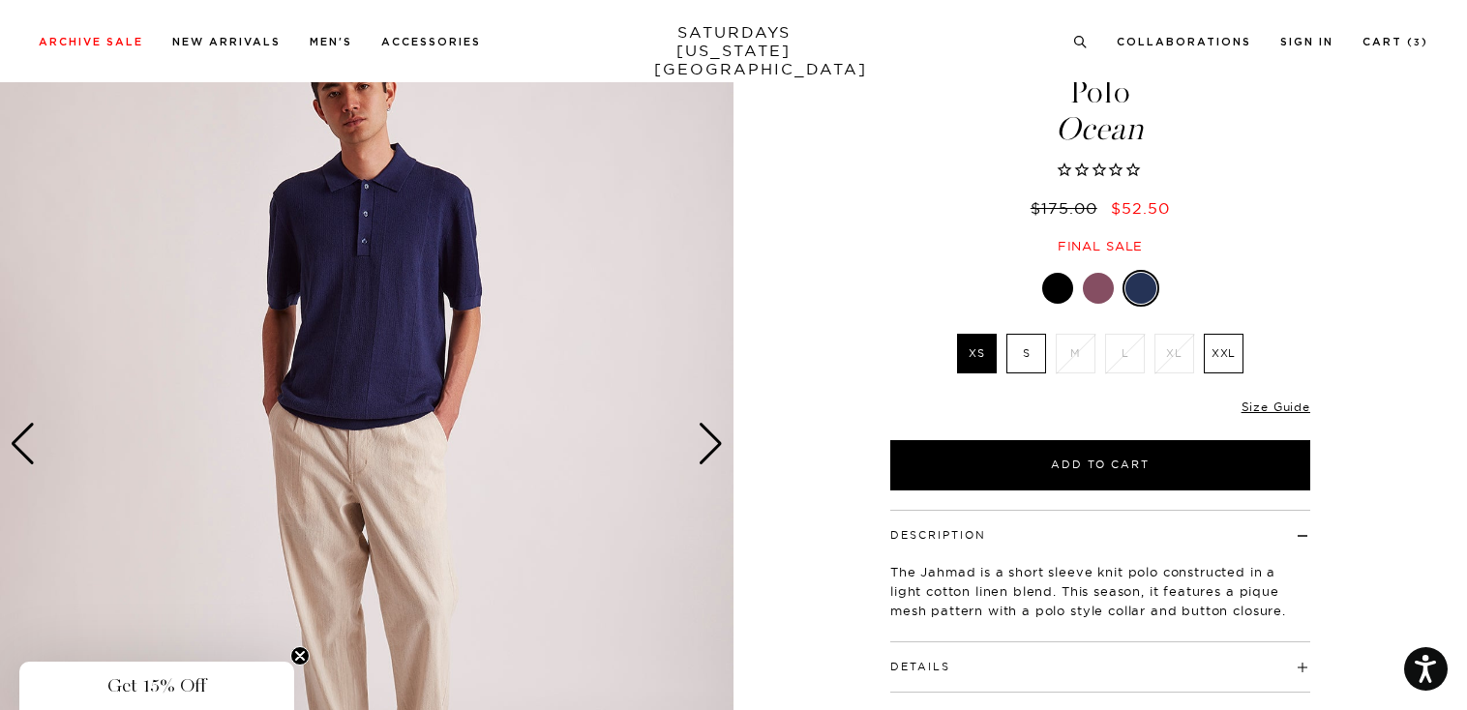
click at [717, 442] on div "Next slide" at bounding box center [711, 444] width 26 height 43
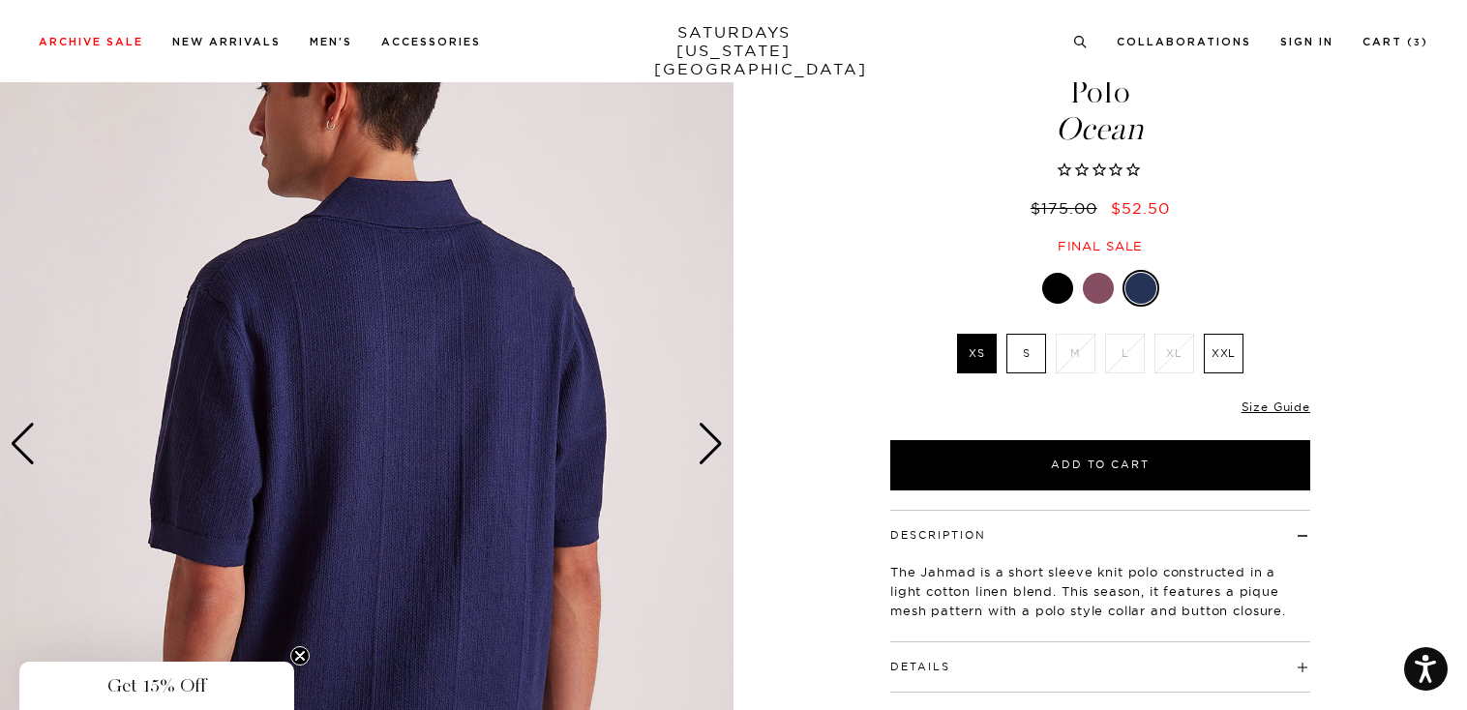
click at [717, 442] on div "Next slide" at bounding box center [711, 444] width 26 height 43
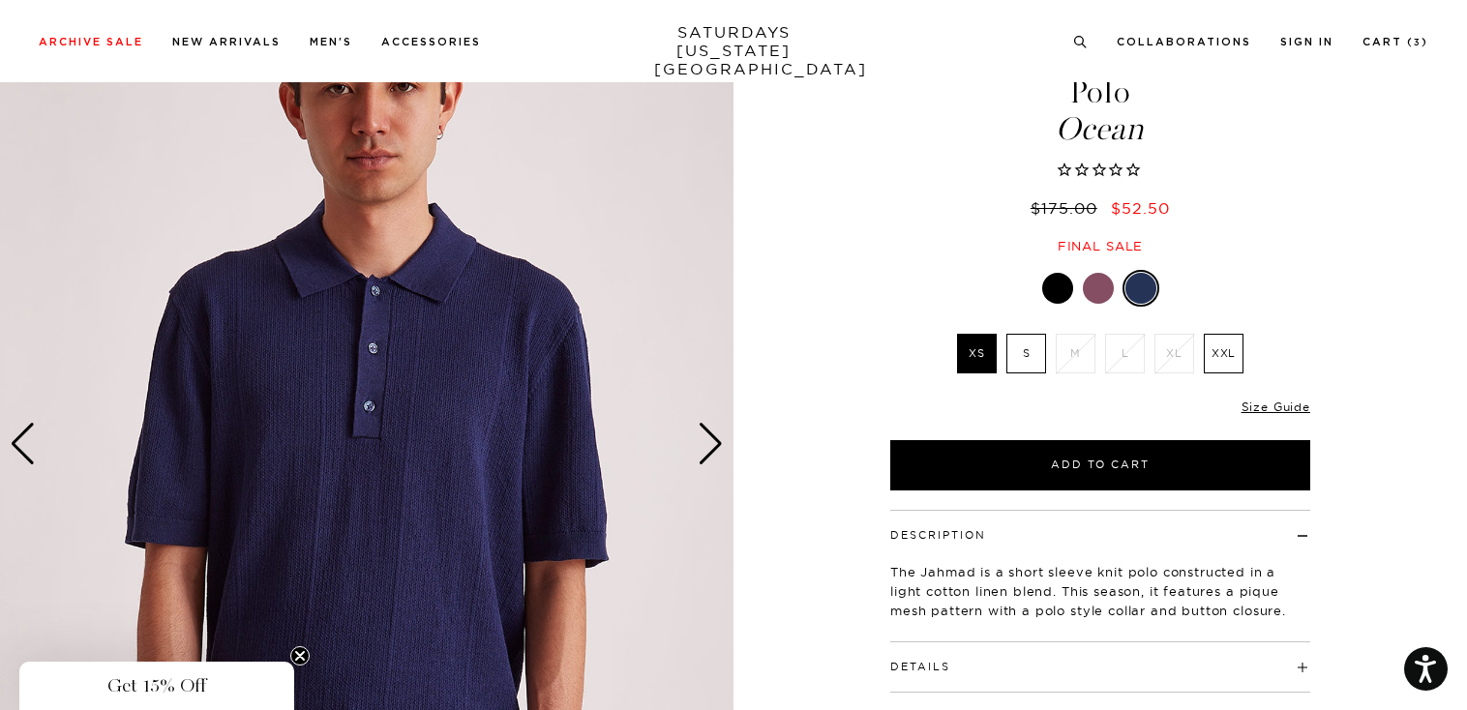
click at [1092, 290] on div at bounding box center [1098, 288] width 31 height 31
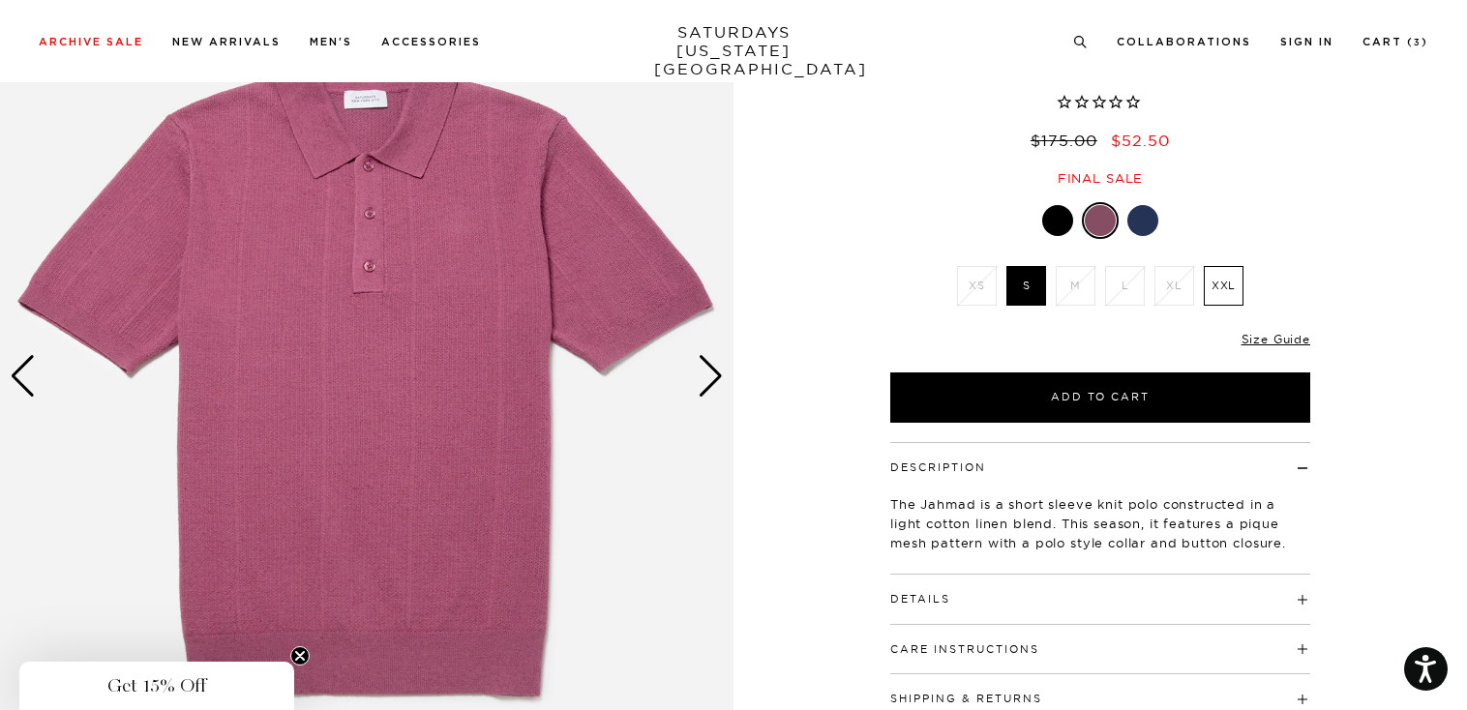
scroll to position [165, 0]
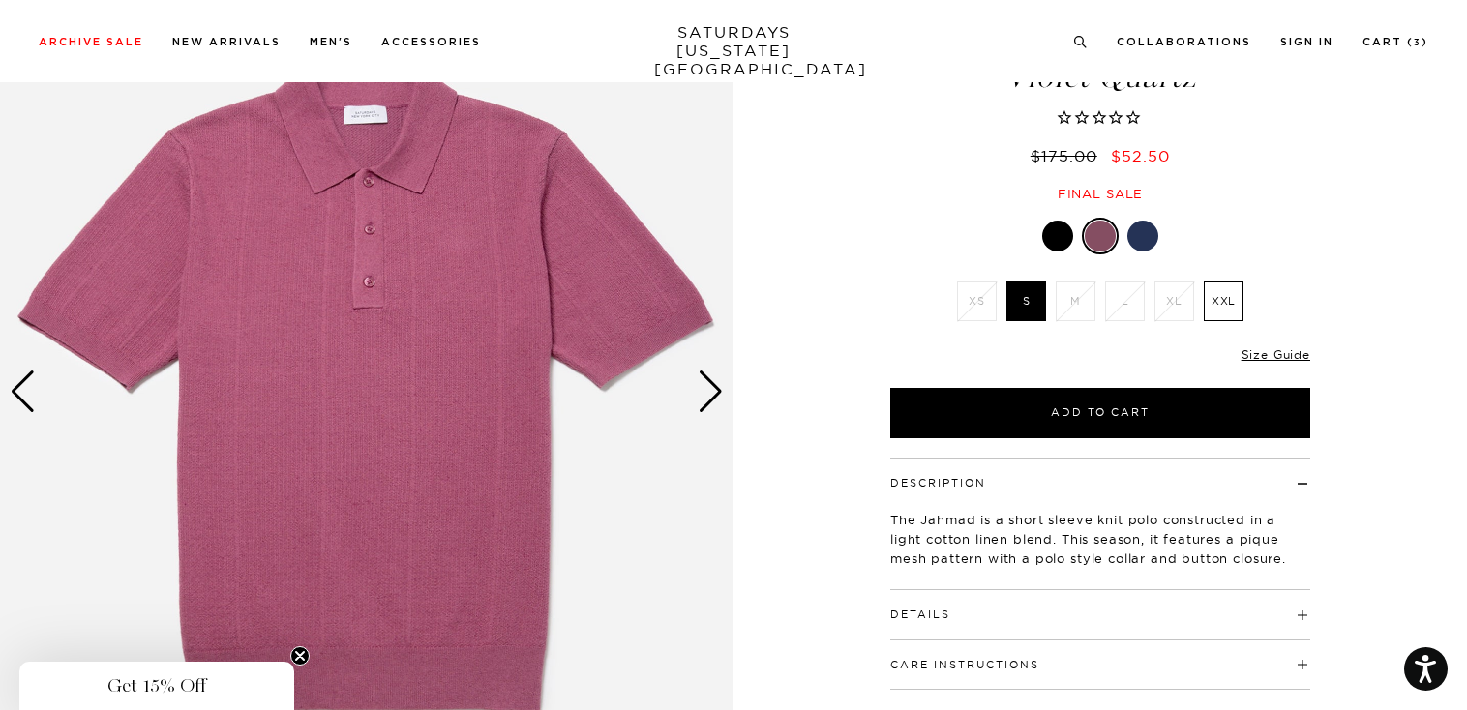
click at [720, 389] on div "Next slide" at bounding box center [711, 392] width 26 height 43
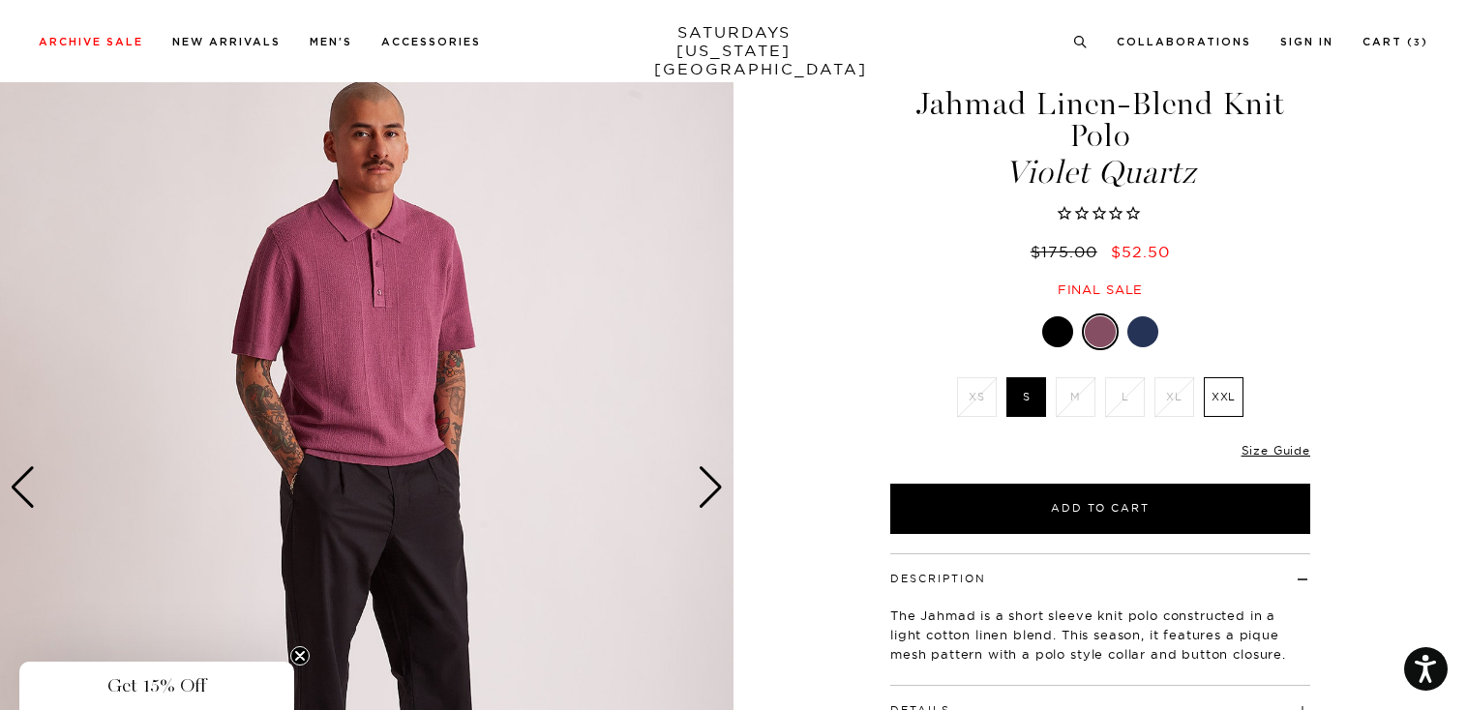
scroll to position [66, 0]
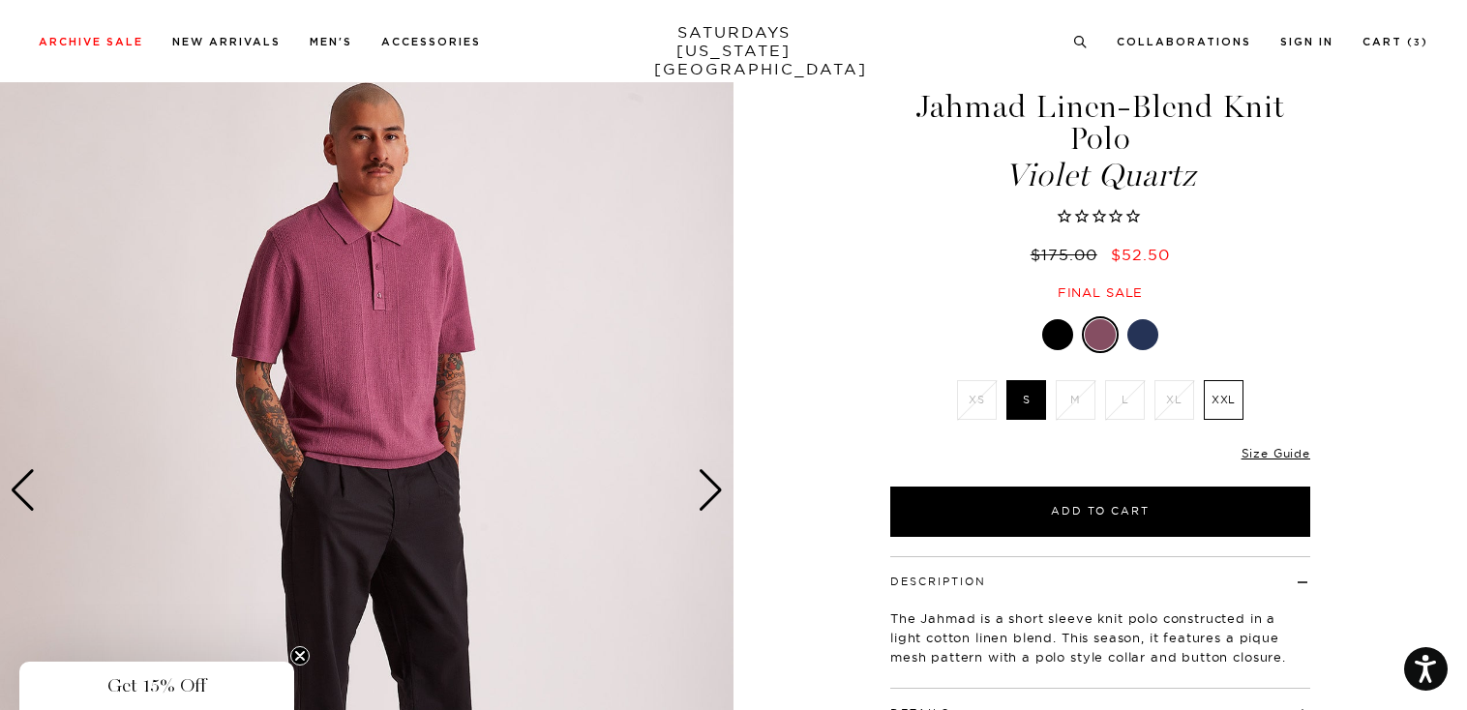
click at [708, 486] on div "Next slide" at bounding box center [711, 490] width 26 height 43
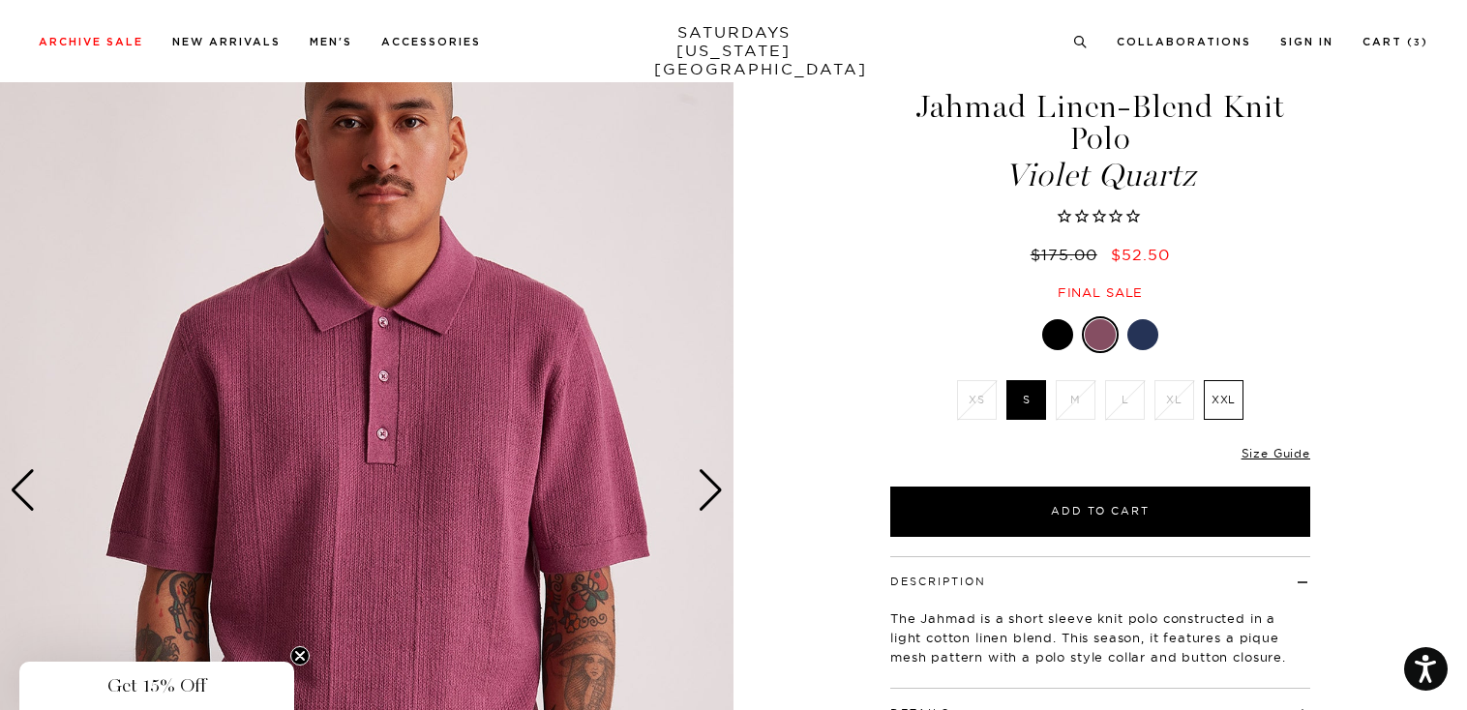
click at [708, 486] on div "Next slide" at bounding box center [711, 490] width 26 height 43
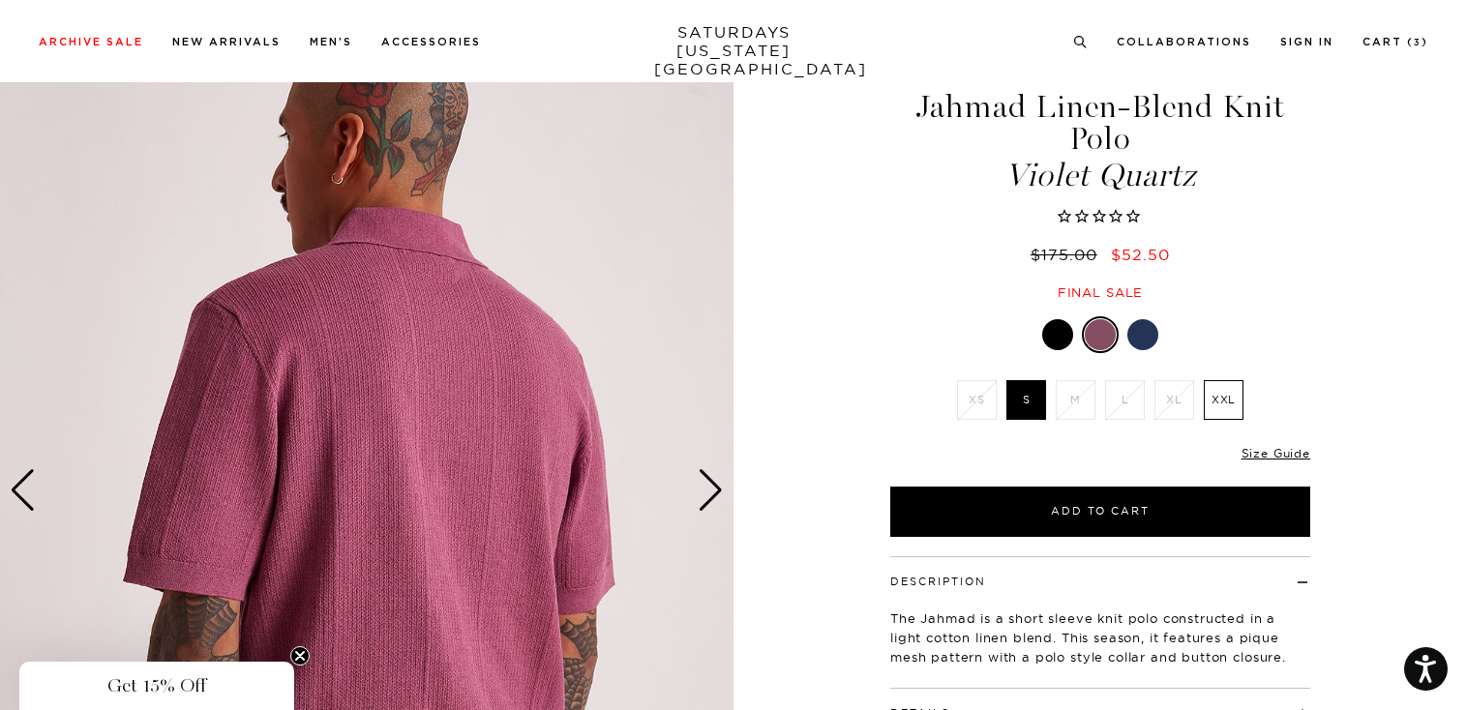
click at [708, 486] on div "Next slide" at bounding box center [711, 490] width 26 height 43
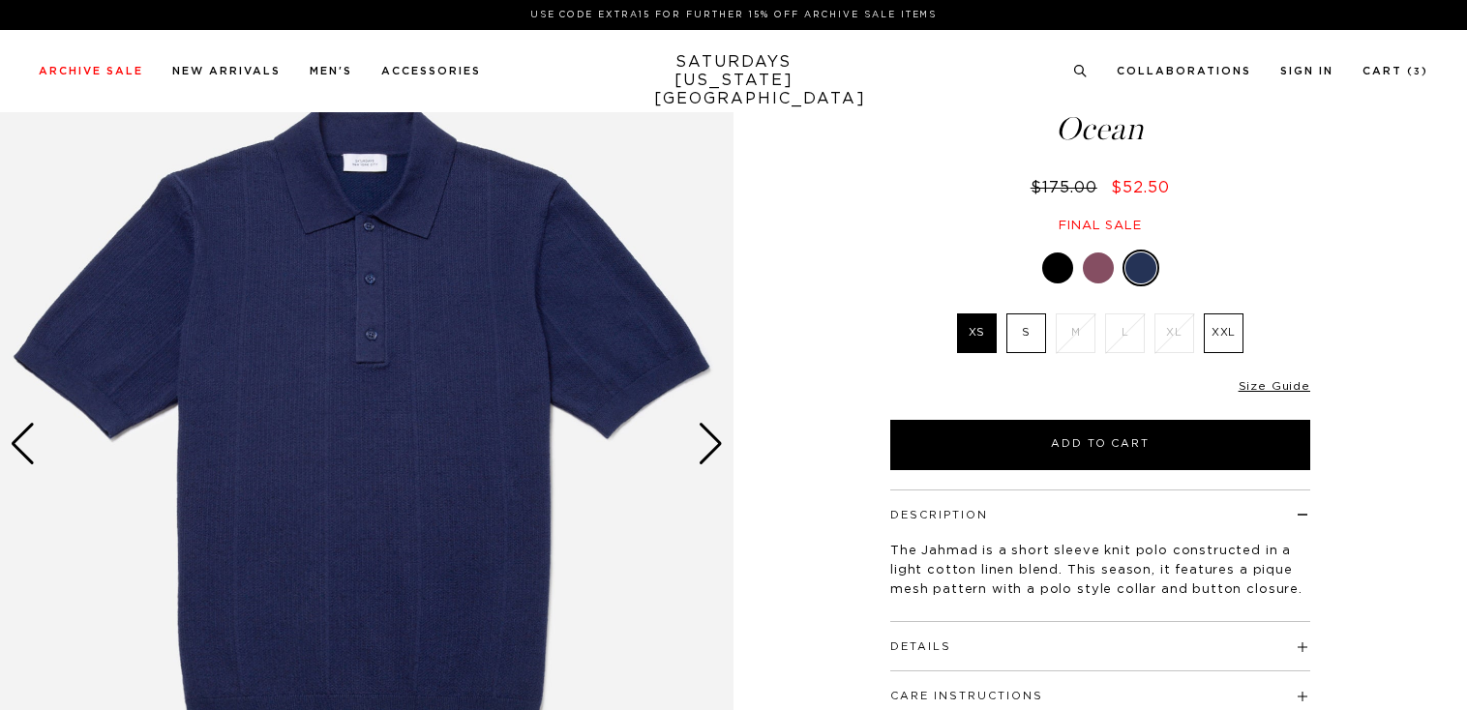
scroll to position [112, 0]
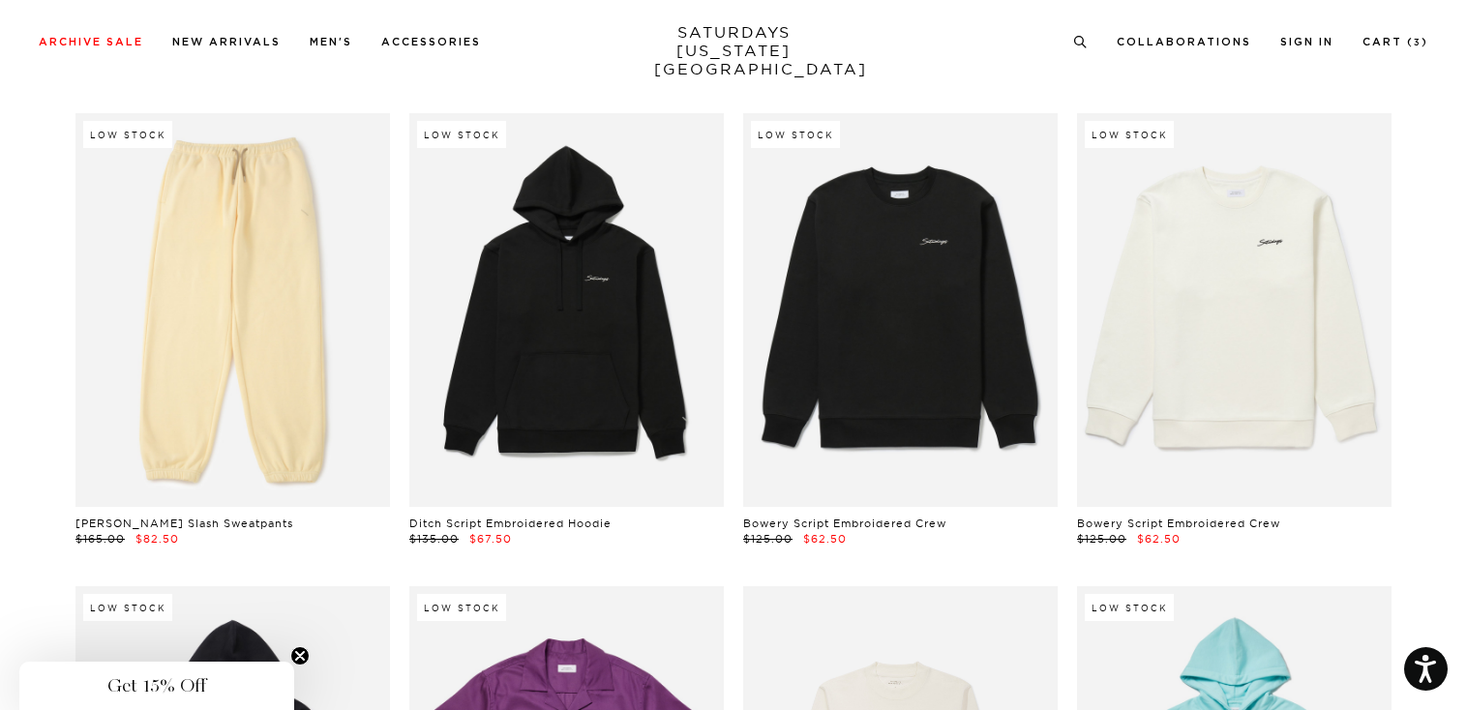
scroll to position [19529, 0]
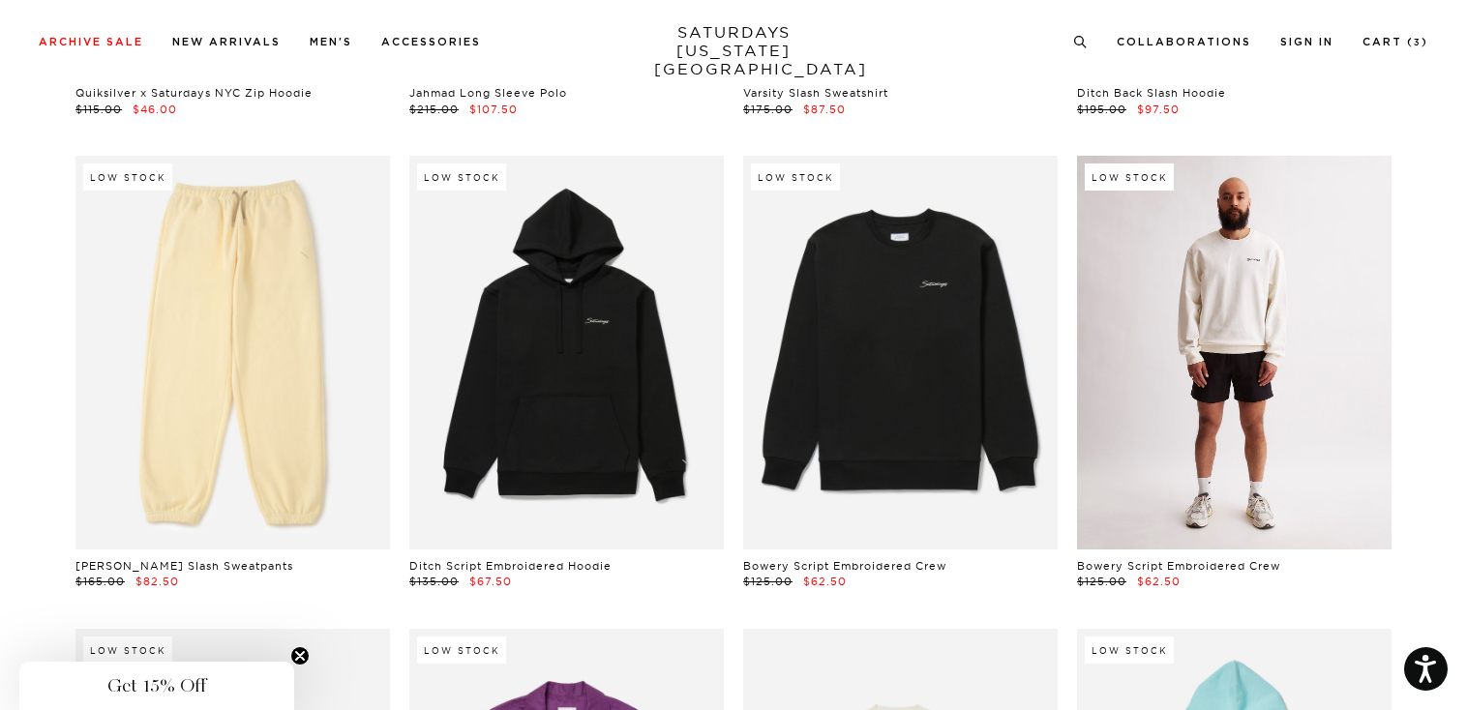
click at [1225, 363] on link at bounding box center [1234, 352] width 314 height 393
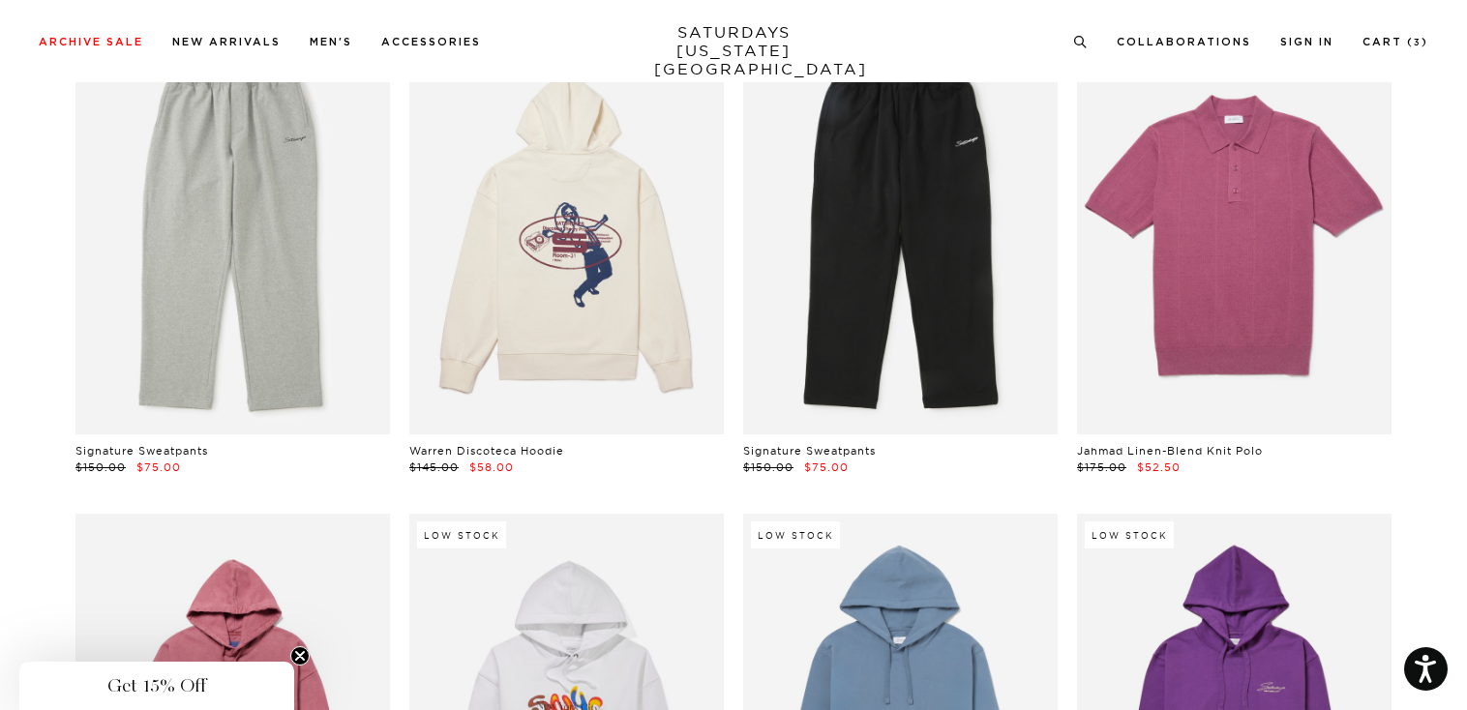
scroll to position [35781, 0]
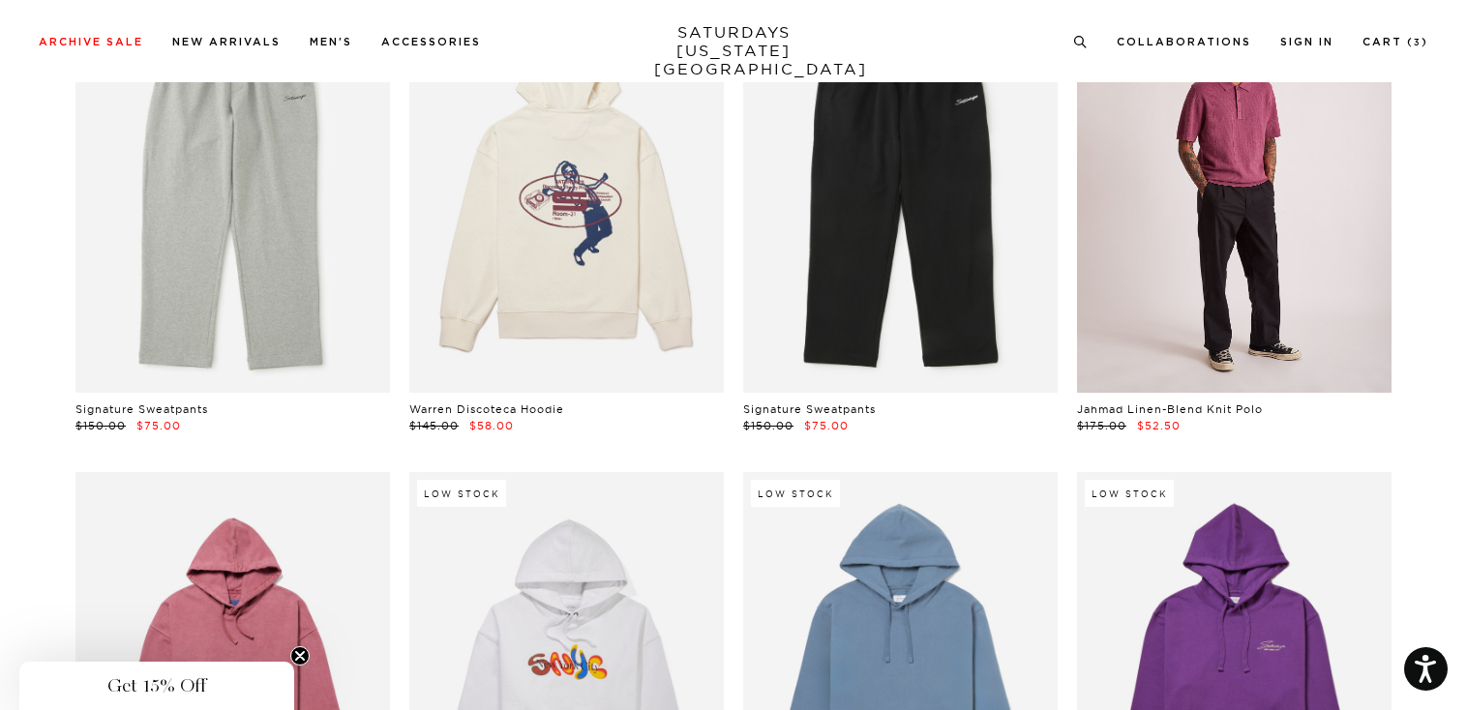
click at [1231, 262] on link at bounding box center [1234, 196] width 314 height 393
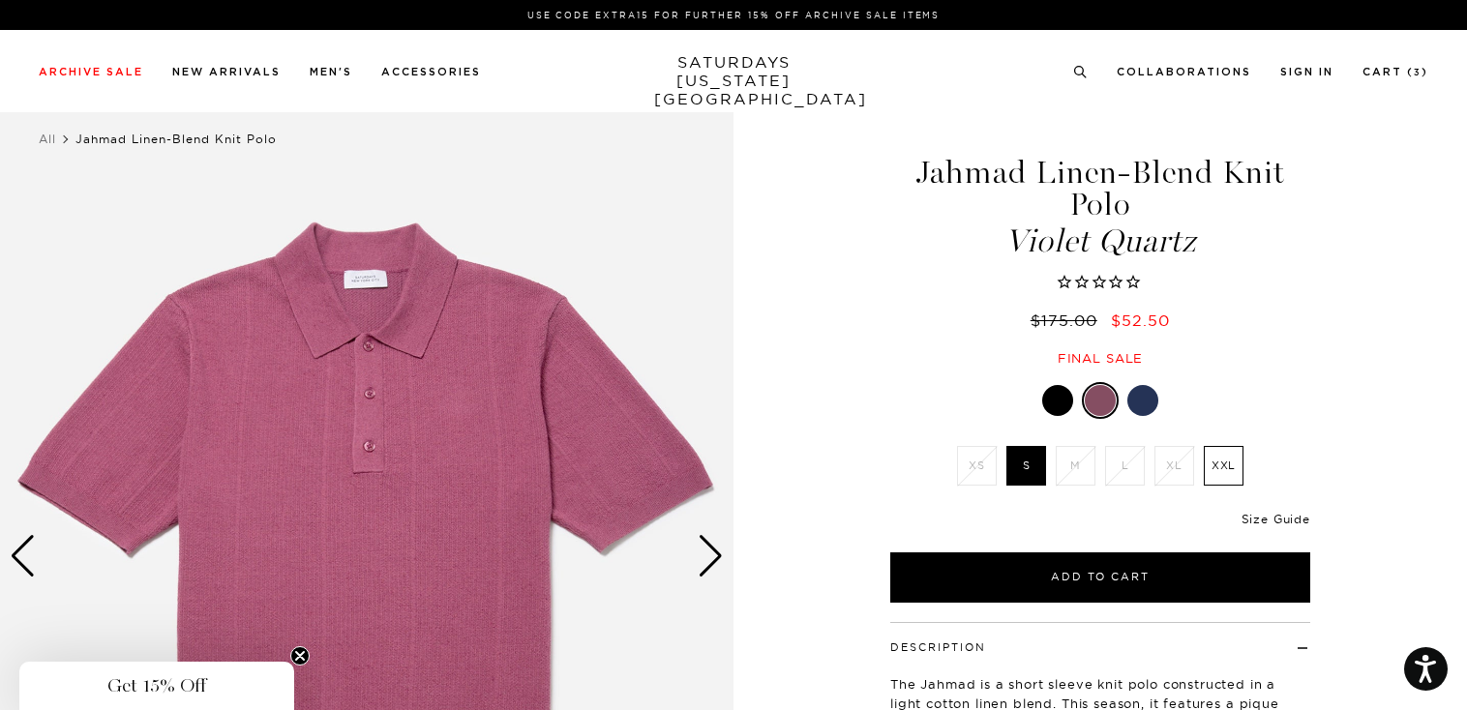
click at [1265, 519] on link "Size Guide" at bounding box center [1276, 519] width 69 height 15
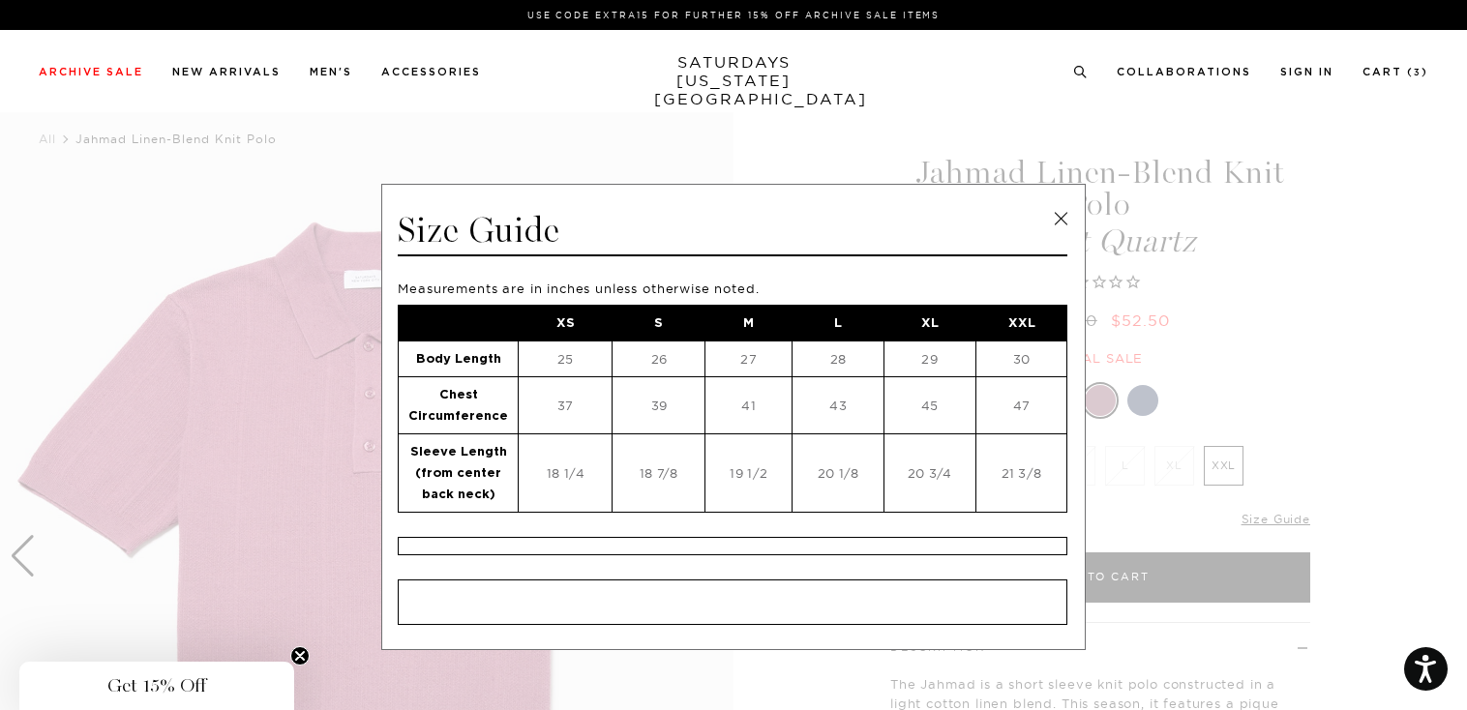
click at [1050, 214] on link at bounding box center [1060, 218] width 29 height 29
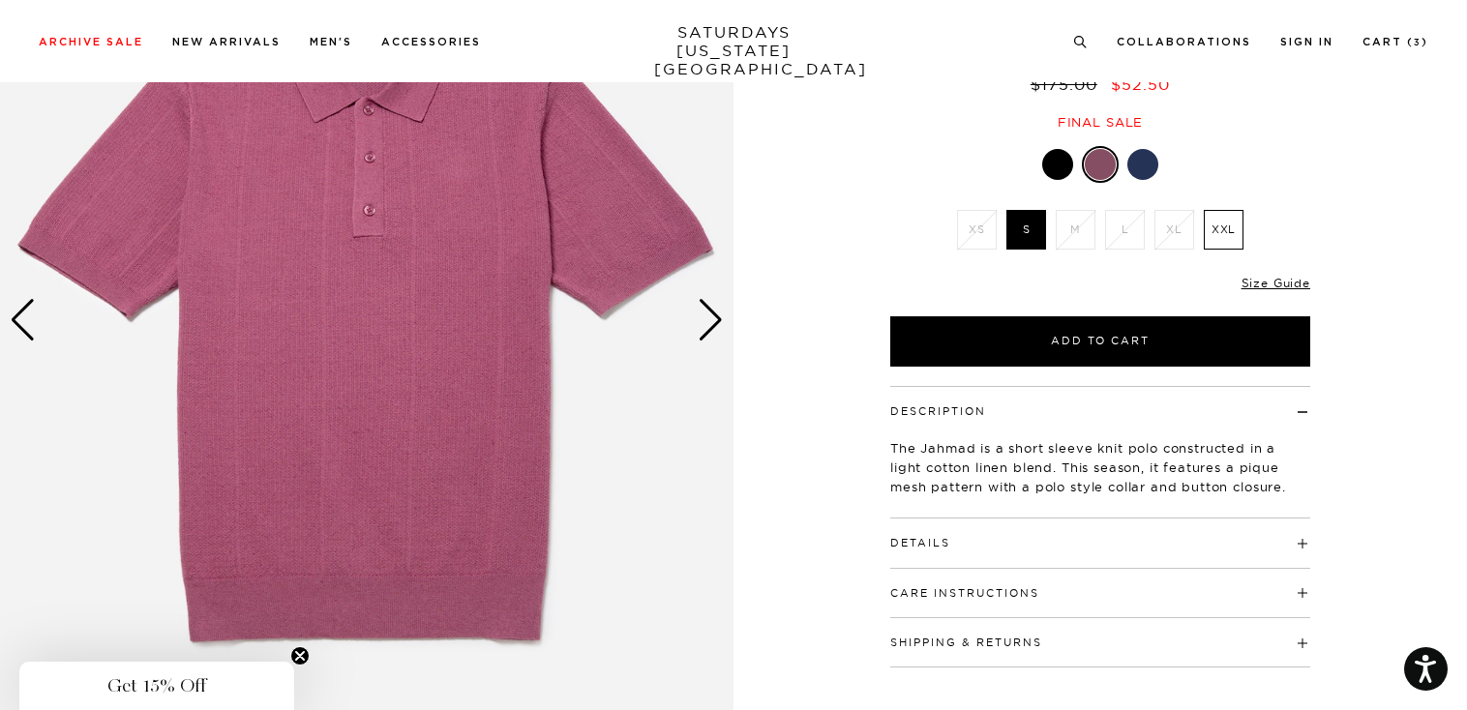
scroll to position [180, 0]
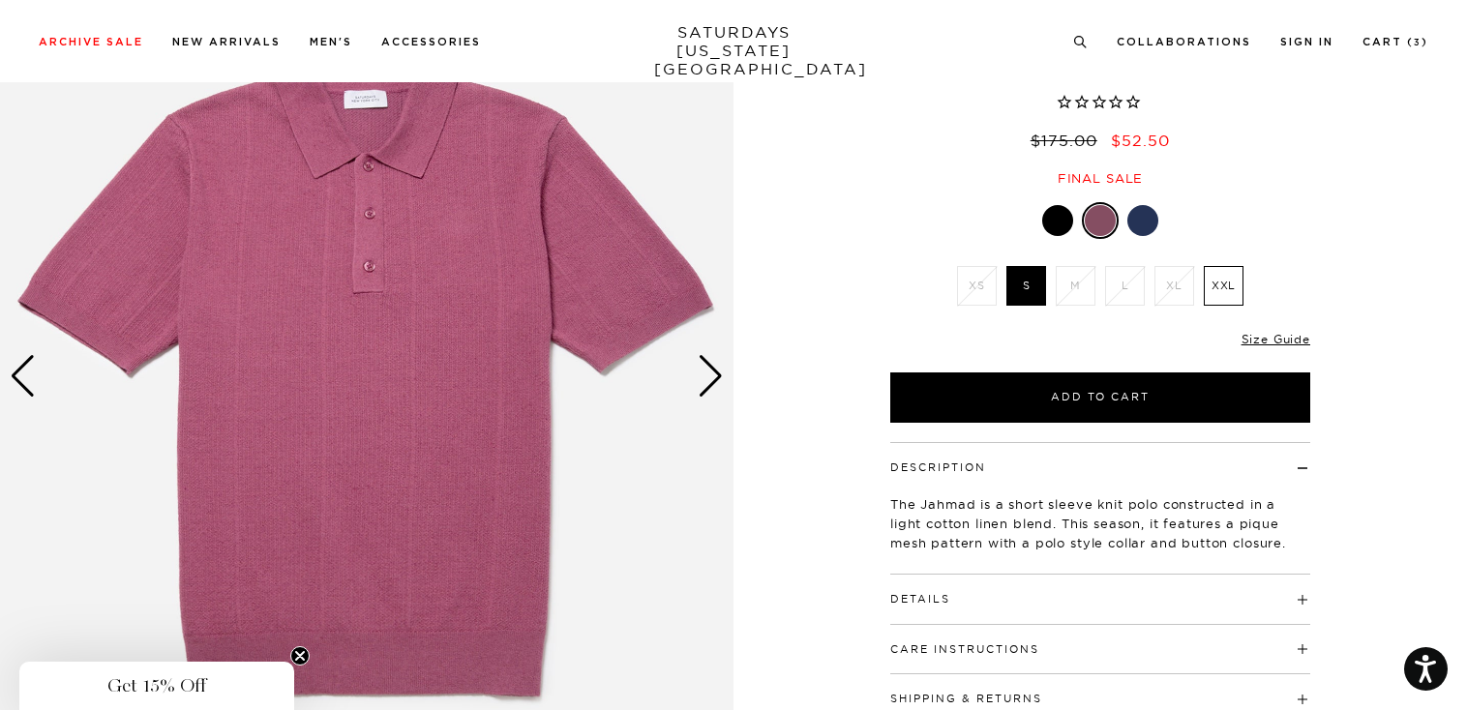
click at [710, 375] on div "Next slide" at bounding box center [711, 376] width 26 height 43
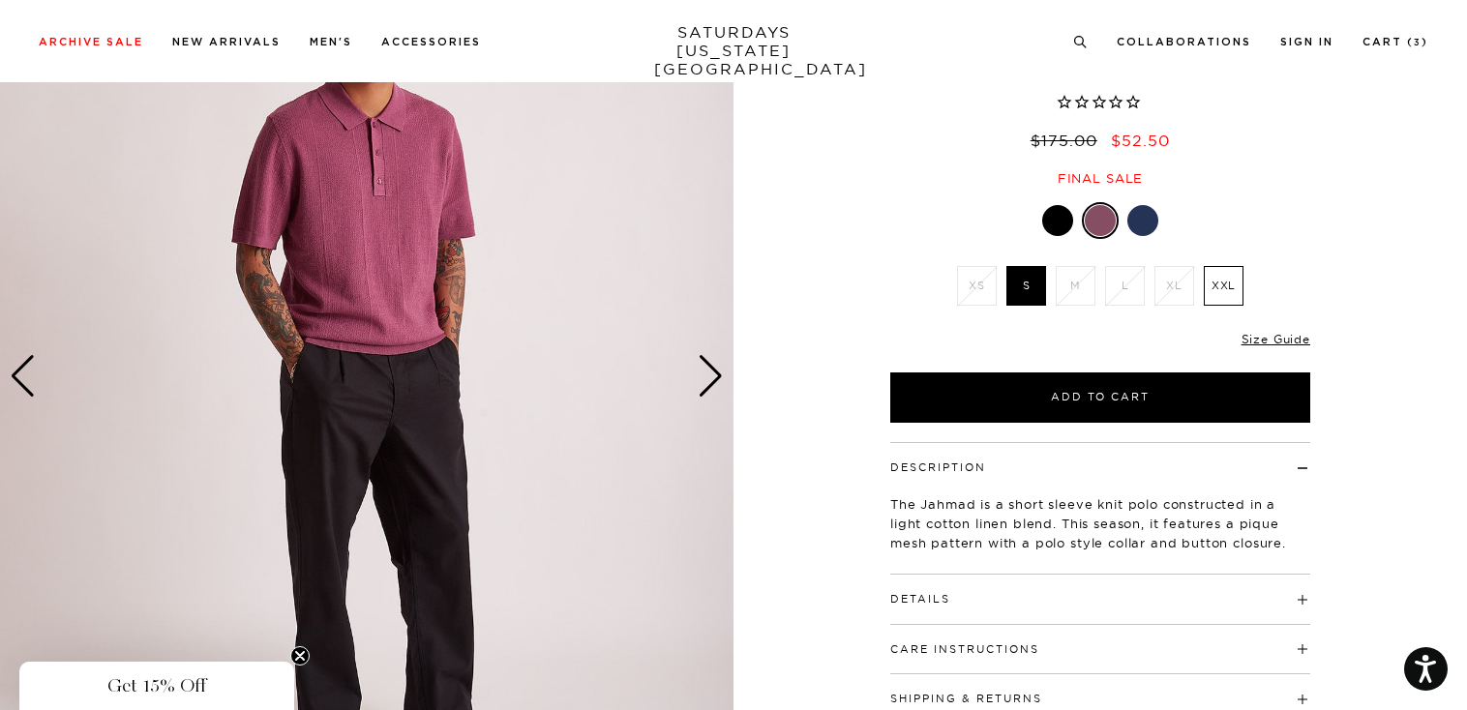
click at [710, 375] on div "Next slide" at bounding box center [711, 376] width 26 height 43
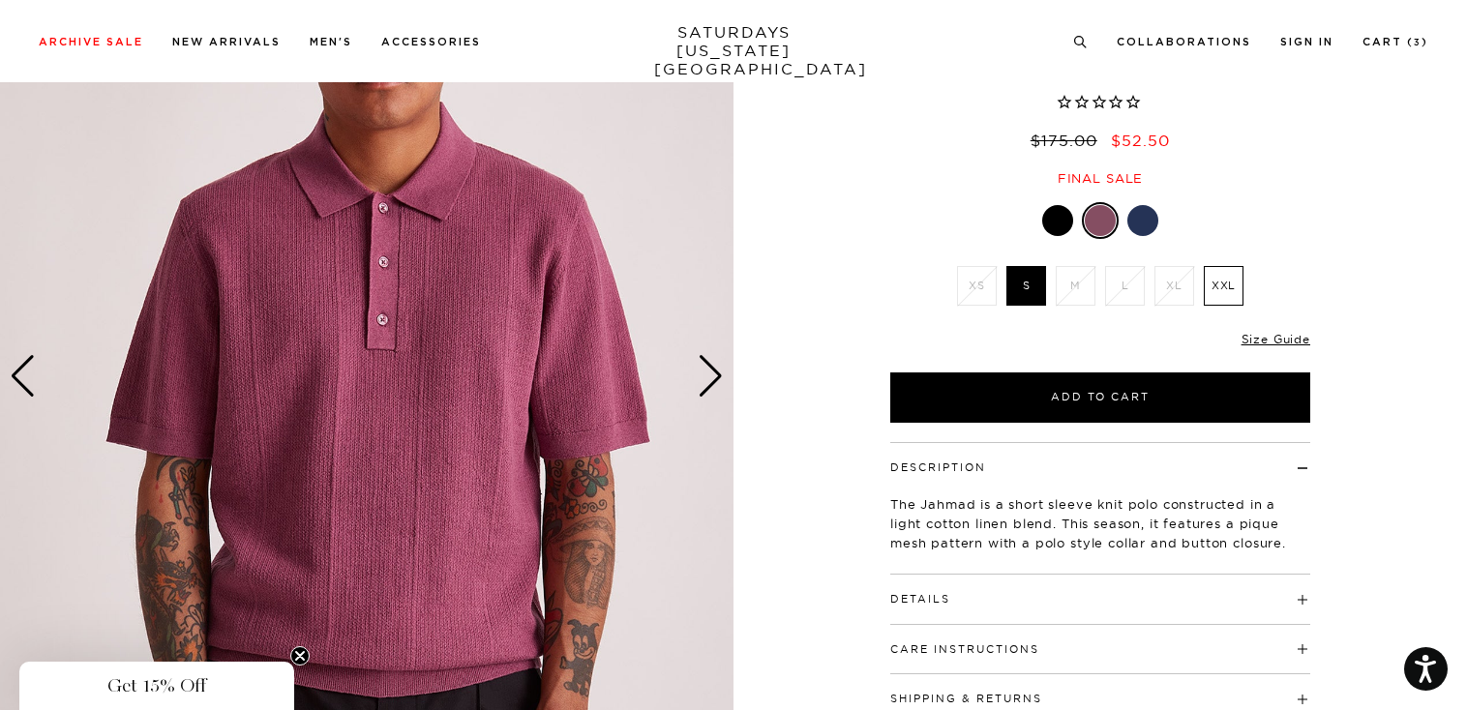
click at [710, 375] on div "Next slide" at bounding box center [711, 376] width 26 height 43
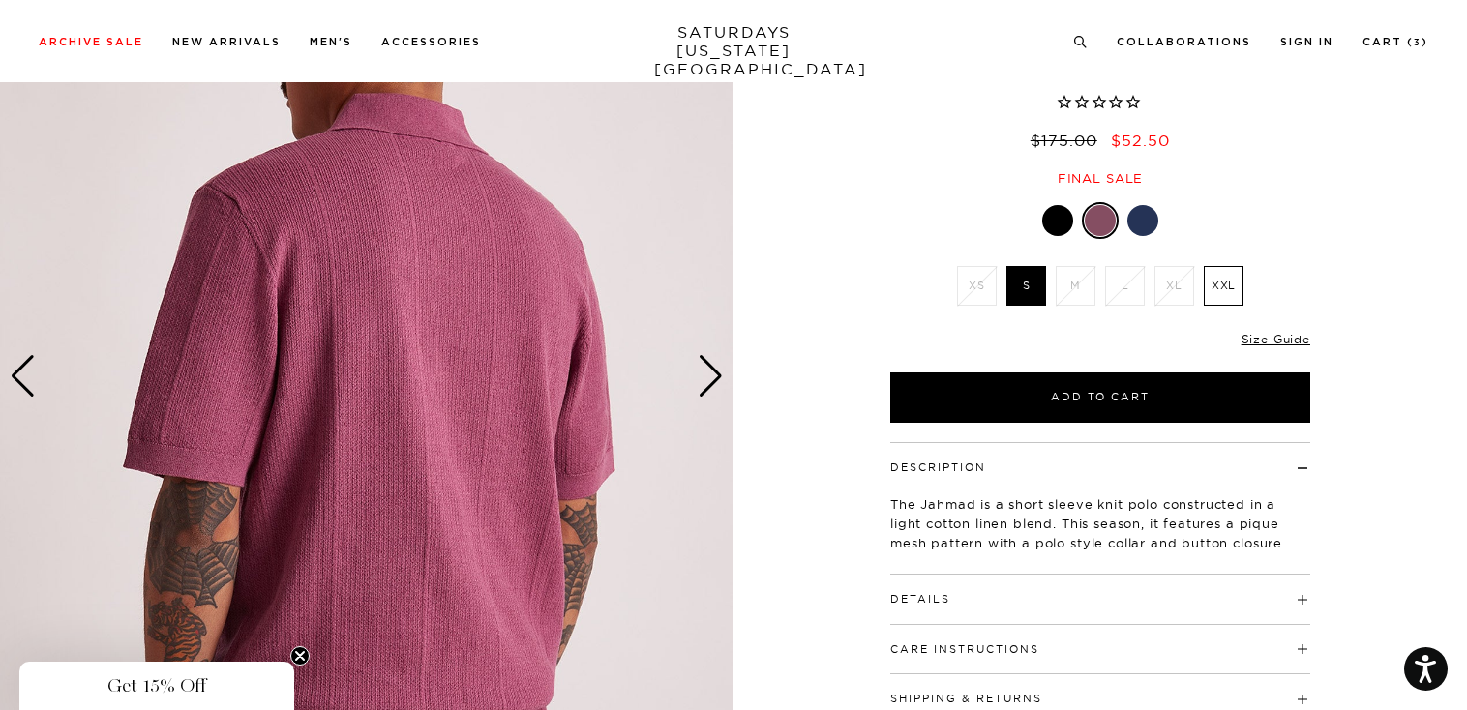
click at [710, 375] on div "Next slide" at bounding box center [711, 376] width 26 height 43
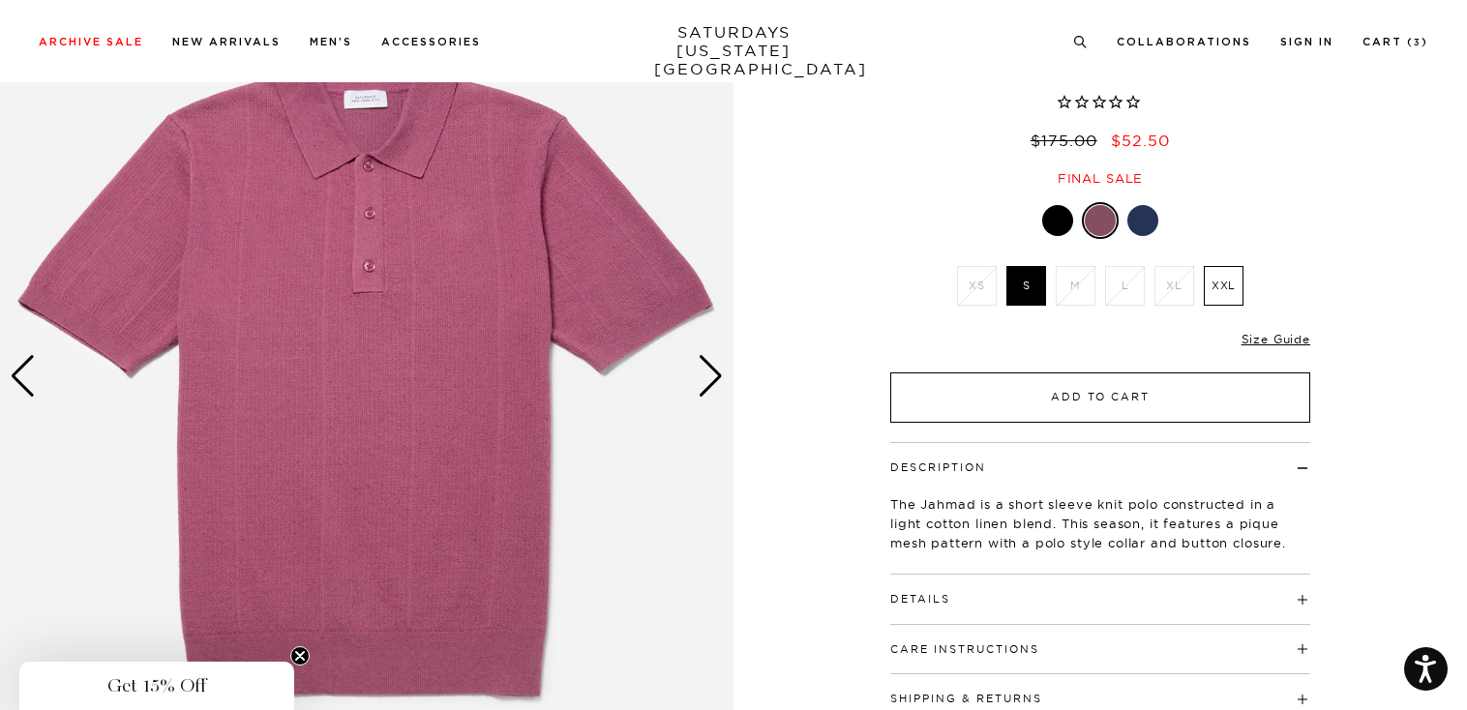
click at [1111, 397] on button "Add to Cart" at bounding box center [1100, 398] width 420 height 50
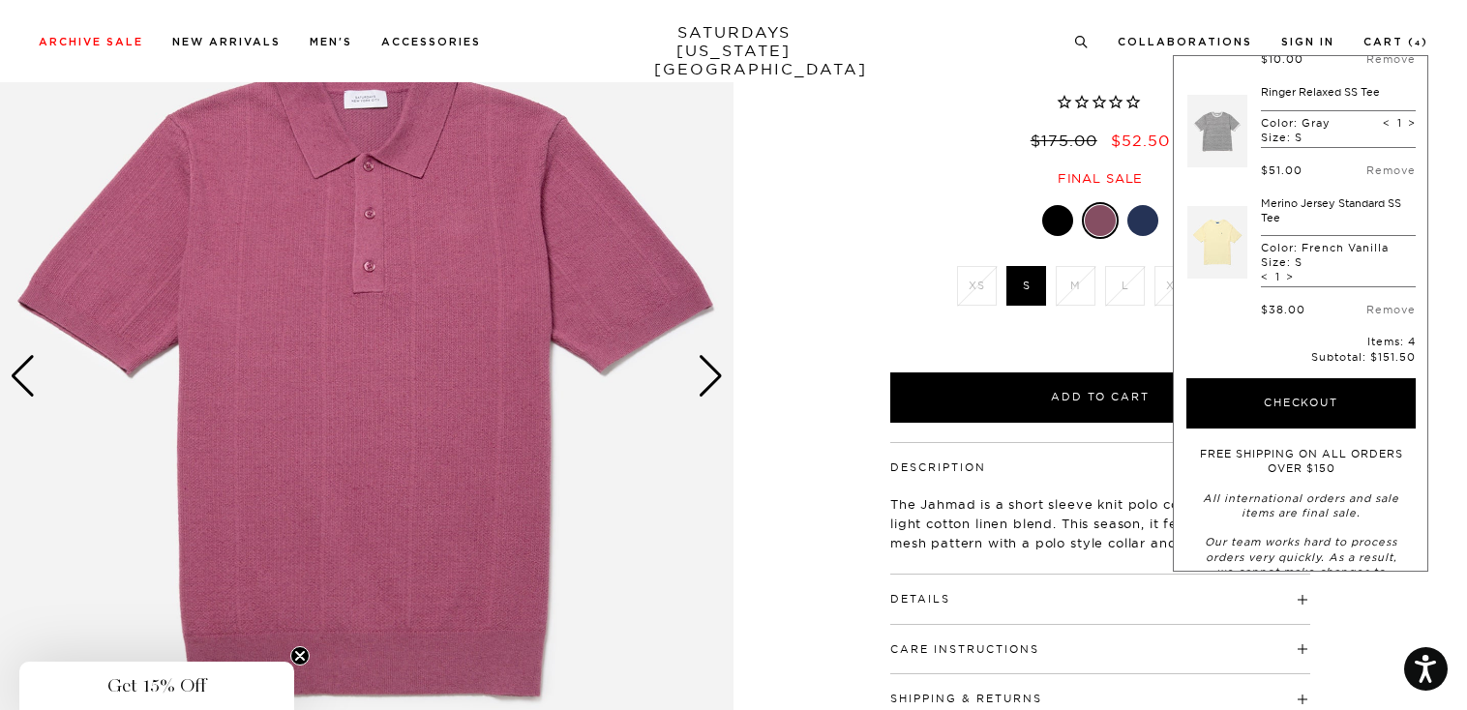
scroll to position [225, 0]
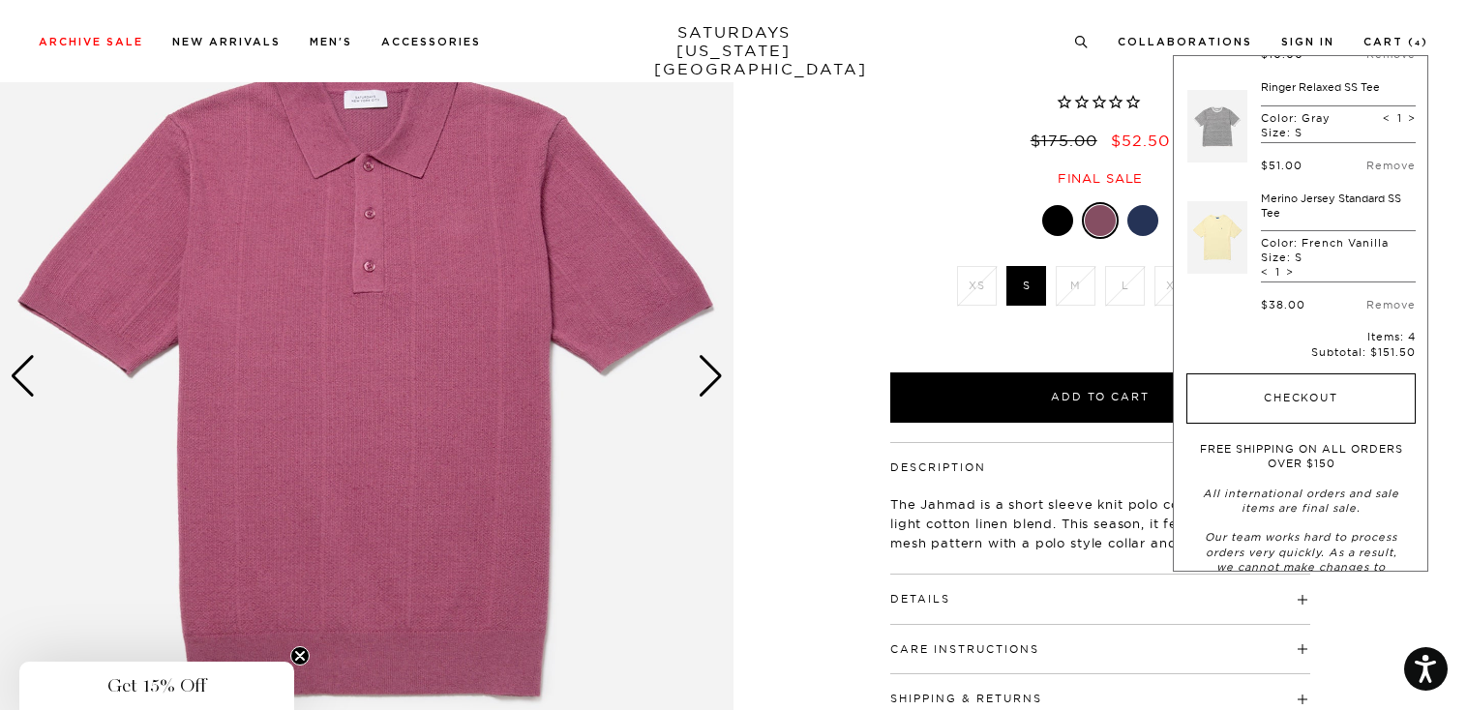
click at [1312, 408] on button "Checkout" at bounding box center [1300, 399] width 229 height 50
